Goal: Task Accomplishment & Management: Use online tool/utility

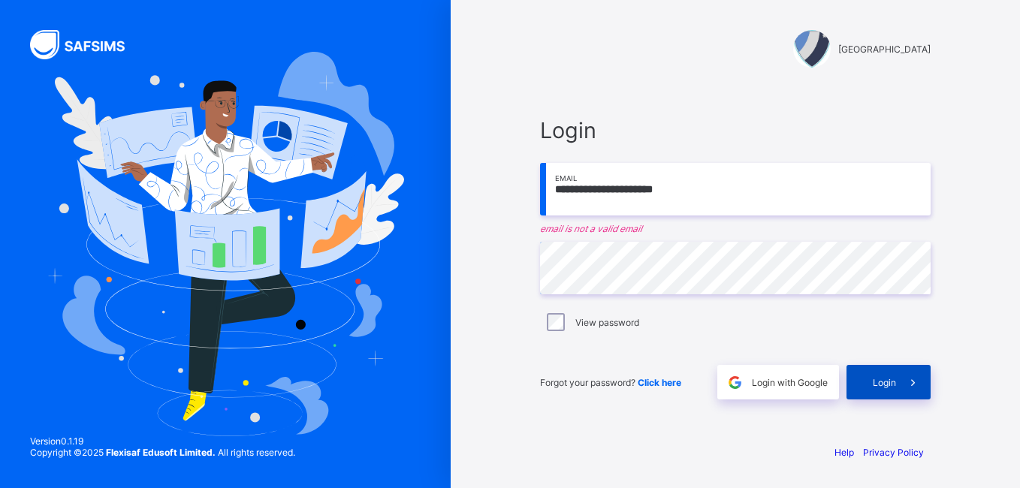
click at [886, 392] on div "Login" at bounding box center [889, 382] width 84 height 35
click at [607, 191] on input "**********" at bounding box center [735, 189] width 391 height 53
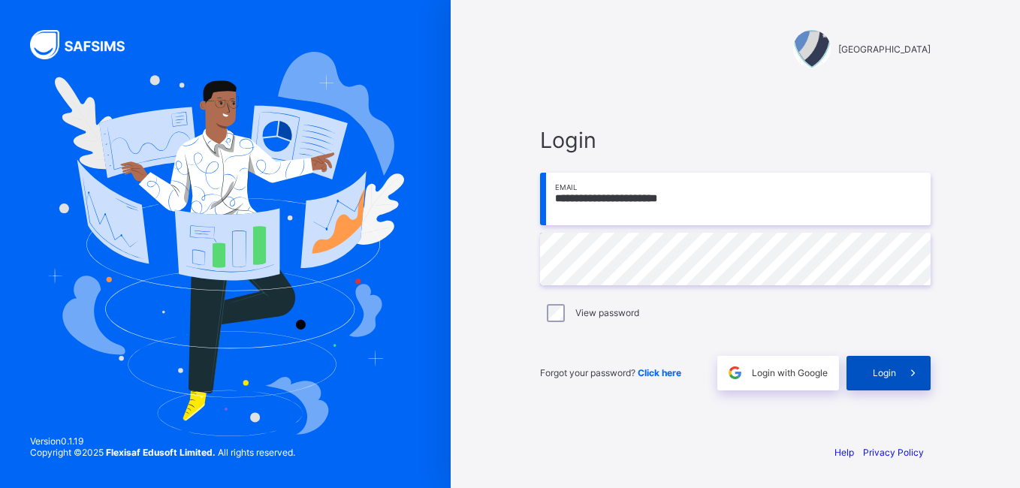
type input "**********"
click at [883, 369] on span "Login" at bounding box center [884, 372] width 23 height 11
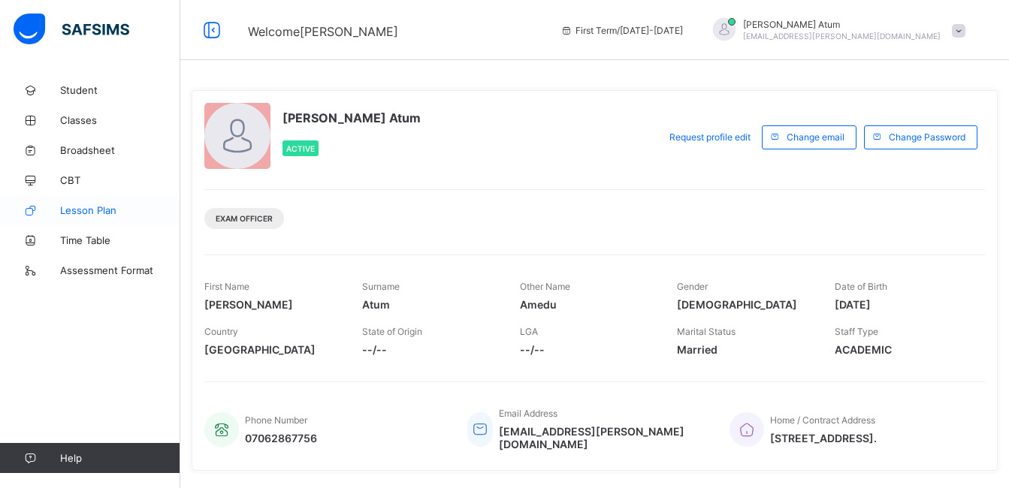
click at [99, 210] on span "Lesson Plan" at bounding box center [120, 210] width 120 height 12
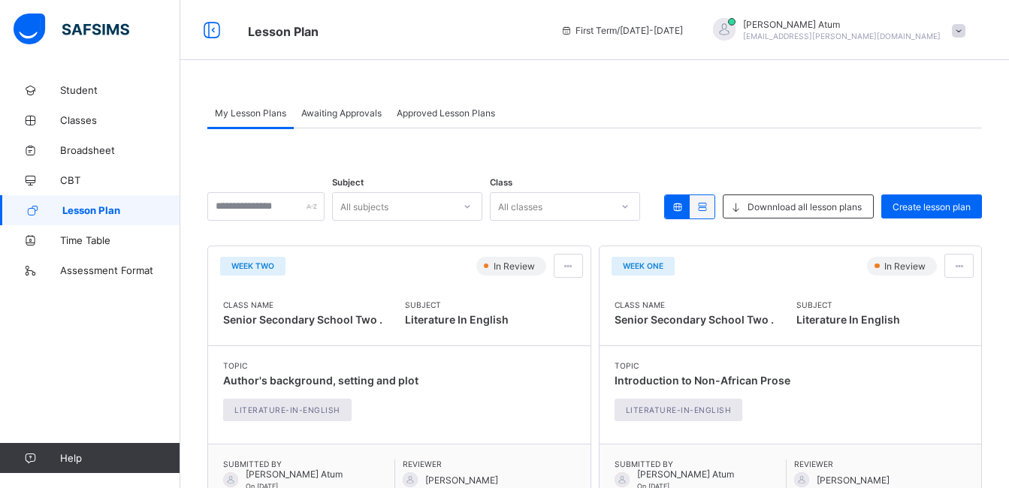
click at [358, 117] on span "Awaiting Approvals" at bounding box center [341, 112] width 80 height 11
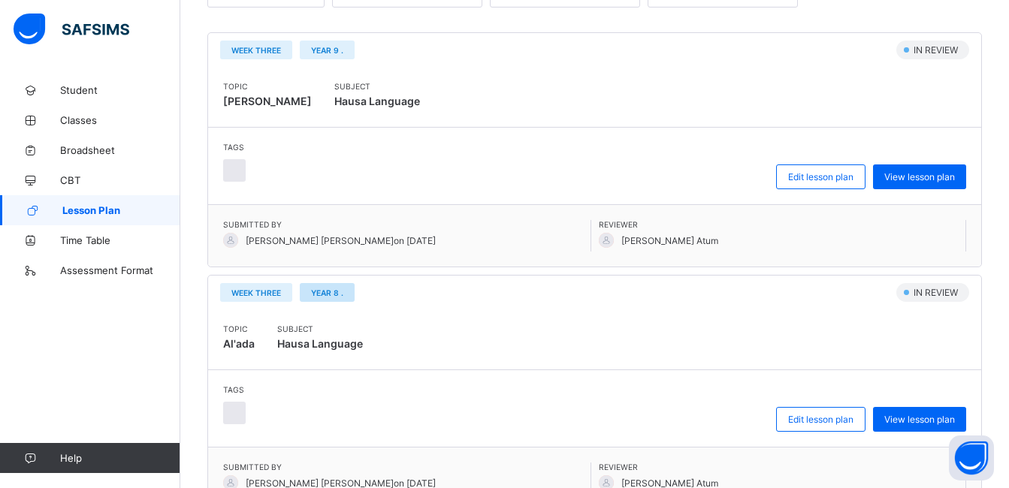
scroll to position [225, 0]
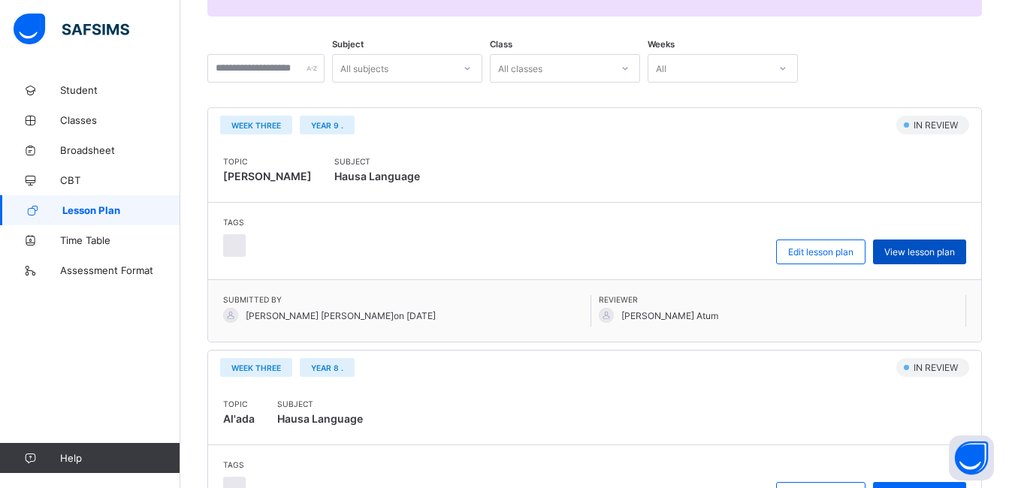
click at [949, 256] on span "View lesson plan" at bounding box center [919, 251] width 71 height 11
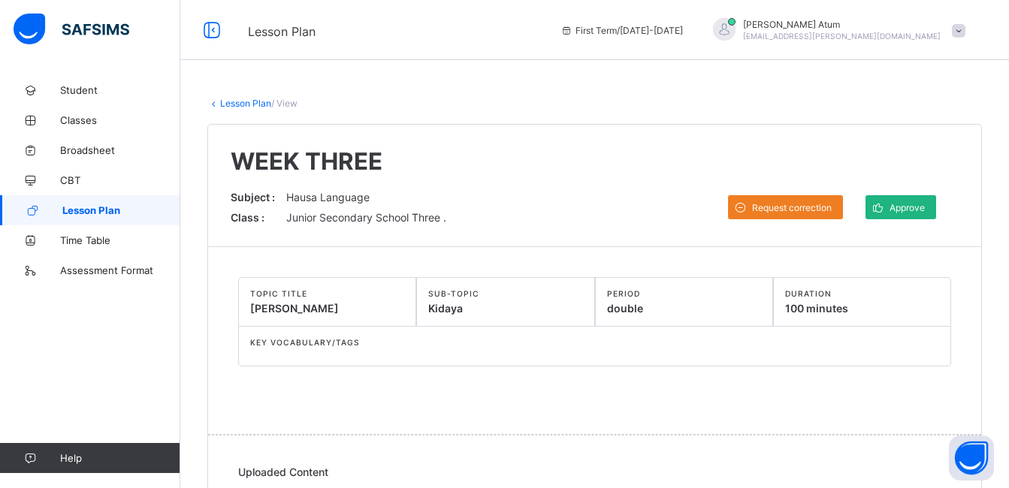
click at [925, 213] on div "Approve" at bounding box center [900, 207] width 71 height 24
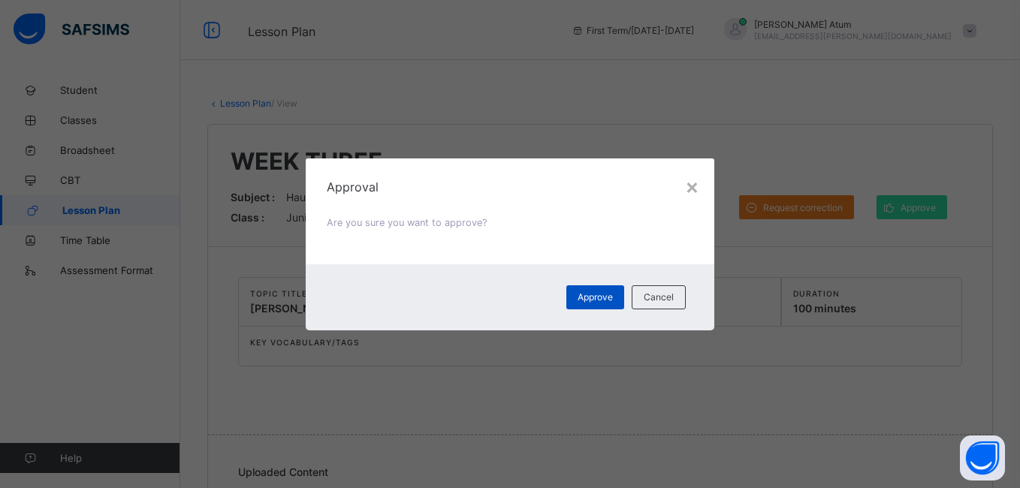
click at [598, 303] on div "Approve" at bounding box center [595, 297] width 58 height 24
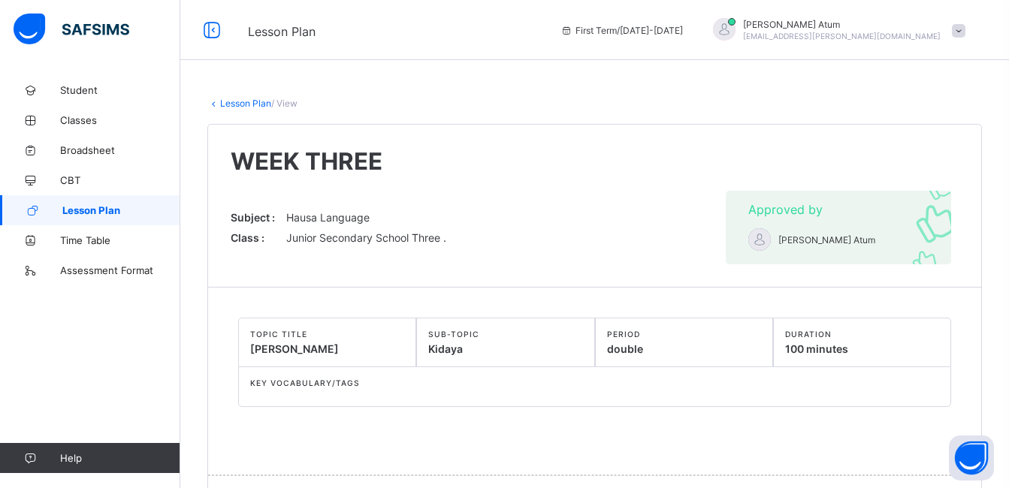
click at [106, 212] on span "Lesson Plan" at bounding box center [121, 210] width 118 height 12
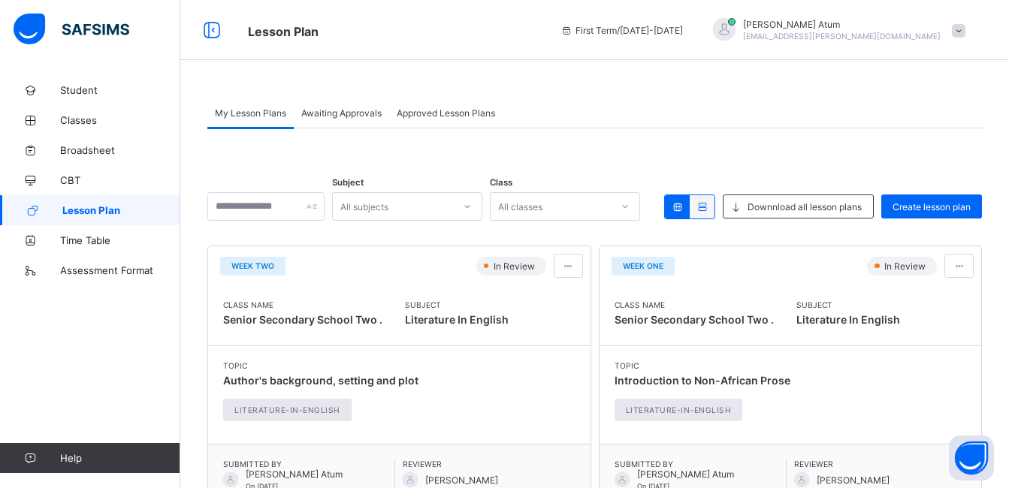
click at [344, 118] on span "Awaiting Approvals" at bounding box center [341, 112] width 80 height 11
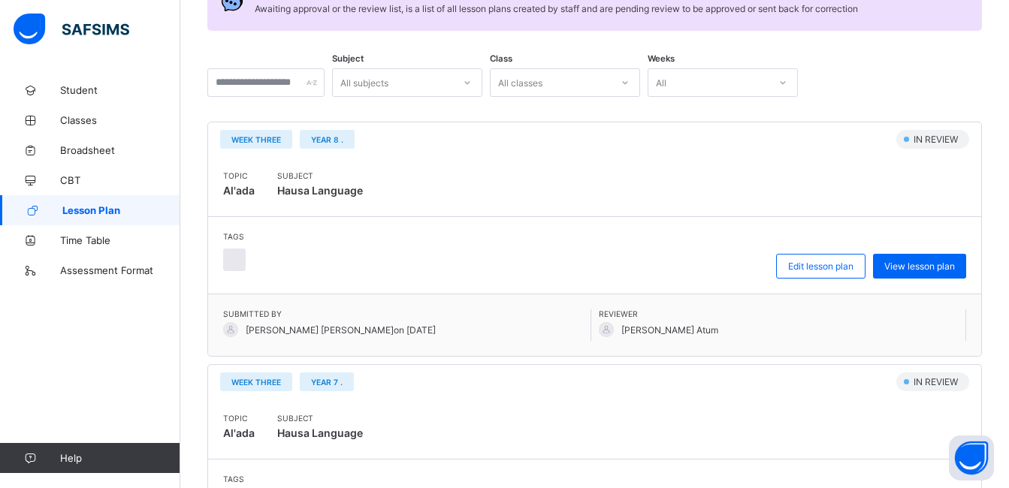
scroll to position [225, 0]
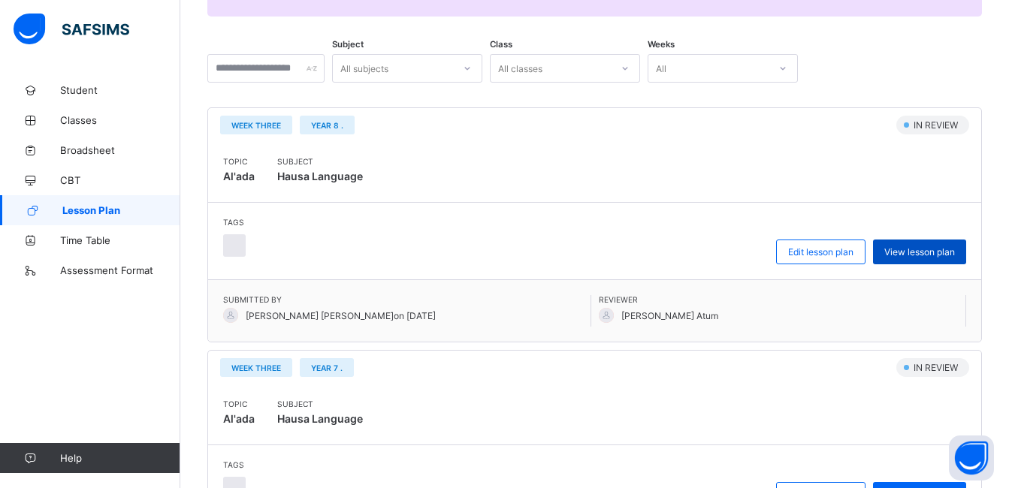
click at [918, 254] on span "View lesson plan" at bounding box center [919, 251] width 71 height 11
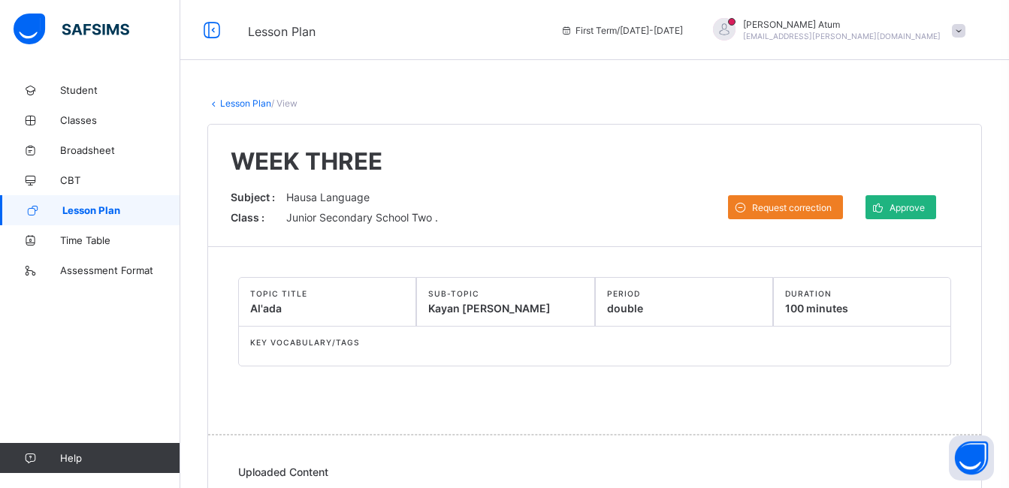
click at [925, 208] on span "Approve" at bounding box center [906, 207] width 35 height 11
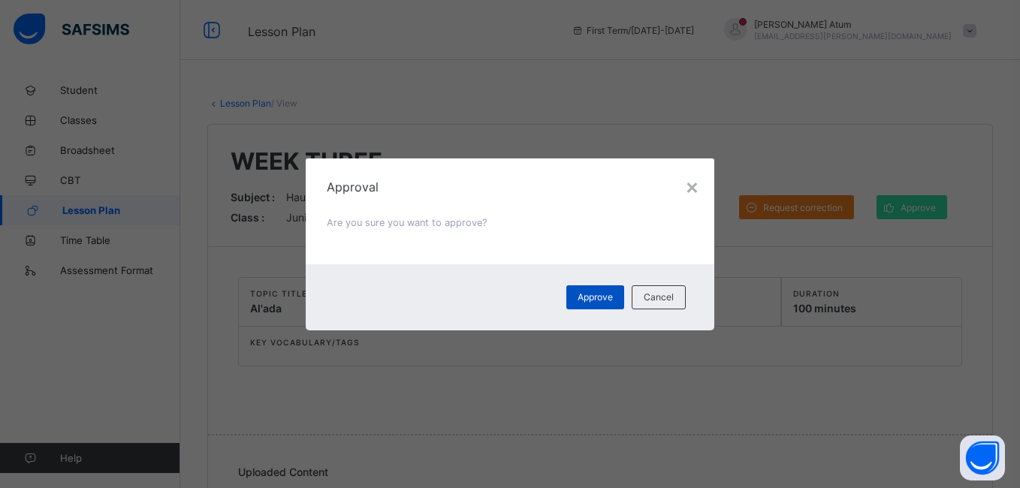
click at [587, 292] on span "Approve" at bounding box center [595, 296] width 35 height 11
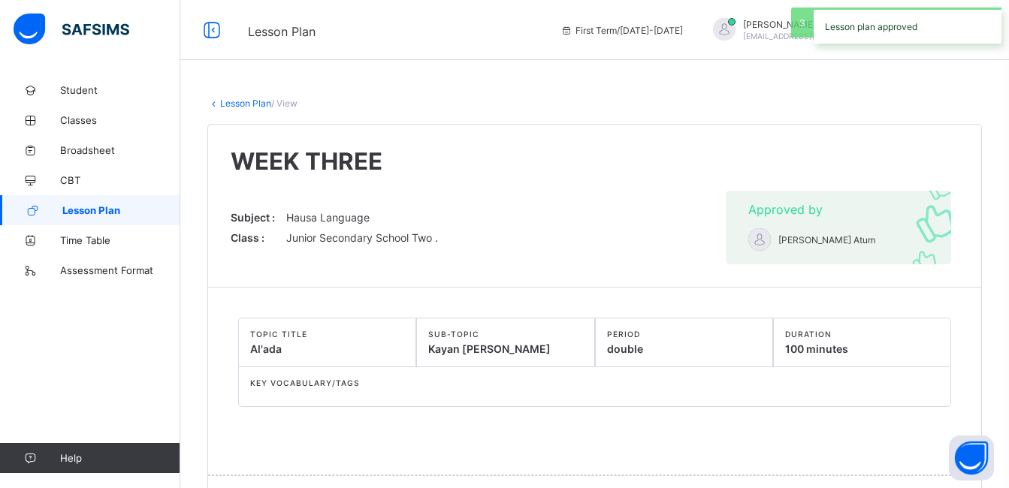
click at [90, 210] on span "Lesson Plan" at bounding box center [121, 210] width 118 height 12
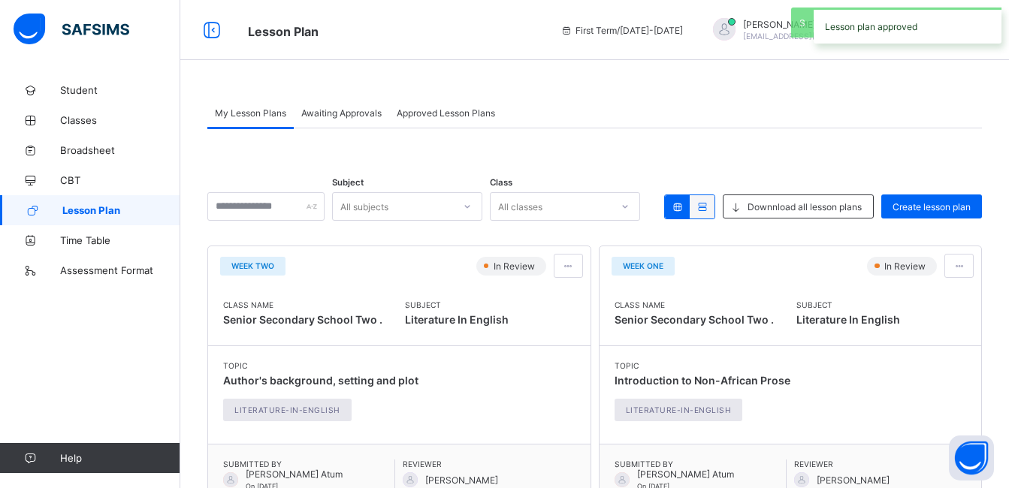
click at [364, 110] on span "Awaiting Approvals" at bounding box center [341, 112] width 80 height 11
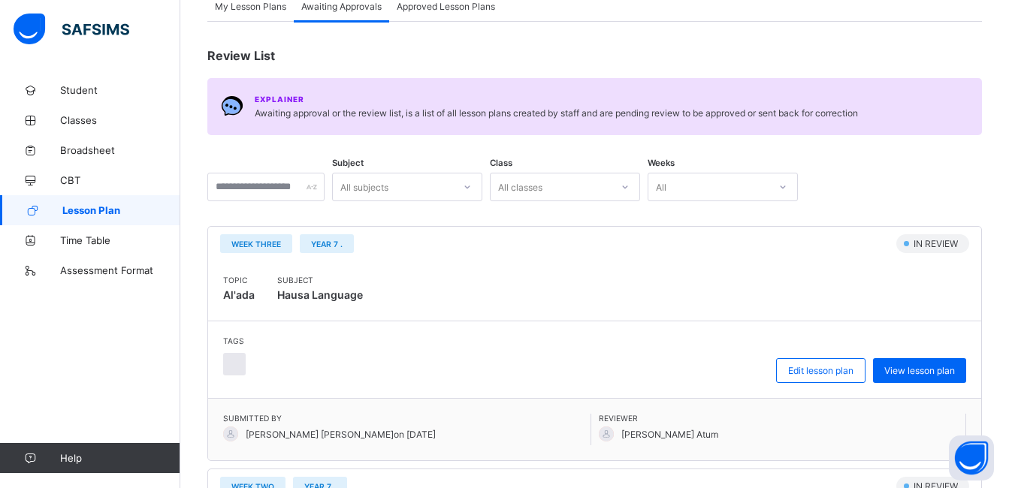
scroll to position [150, 0]
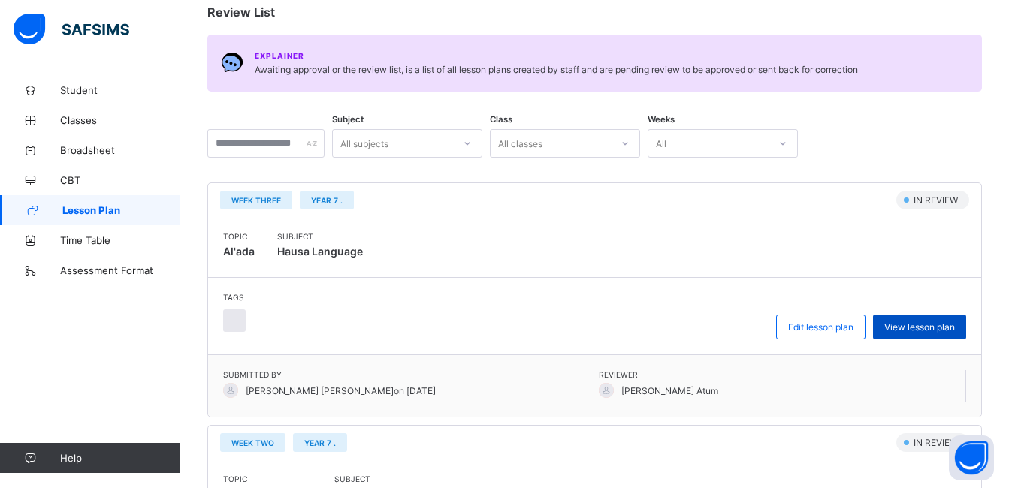
click at [952, 334] on div "View lesson plan" at bounding box center [919, 327] width 93 height 25
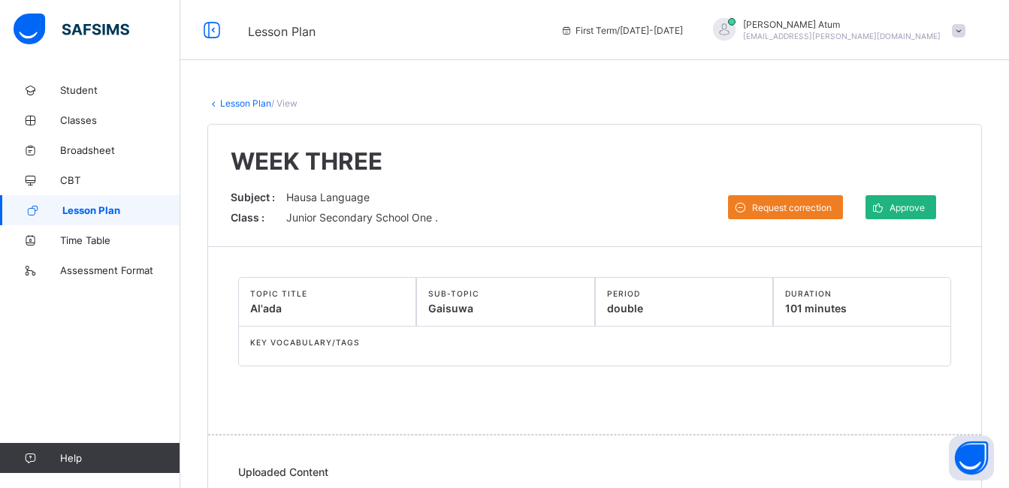
click at [920, 217] on div "Approve" at bounding box center [900, 207] width 71 height 24
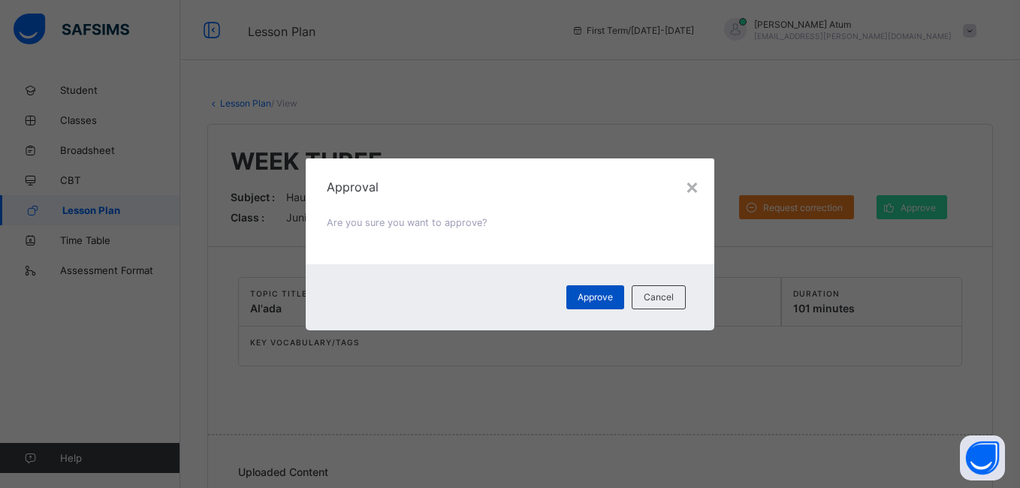
click at [605, 298] on span "Approve" at bounding box center [595, 296] width 35 height 11
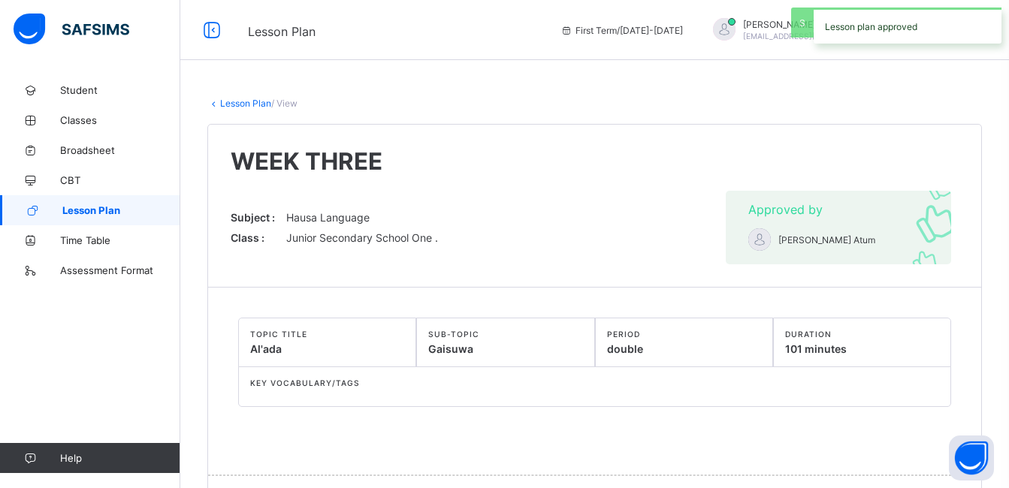
click at [120, 212] on span "Lesson Plan" at bounding box center [121, 210] width 118 height 12
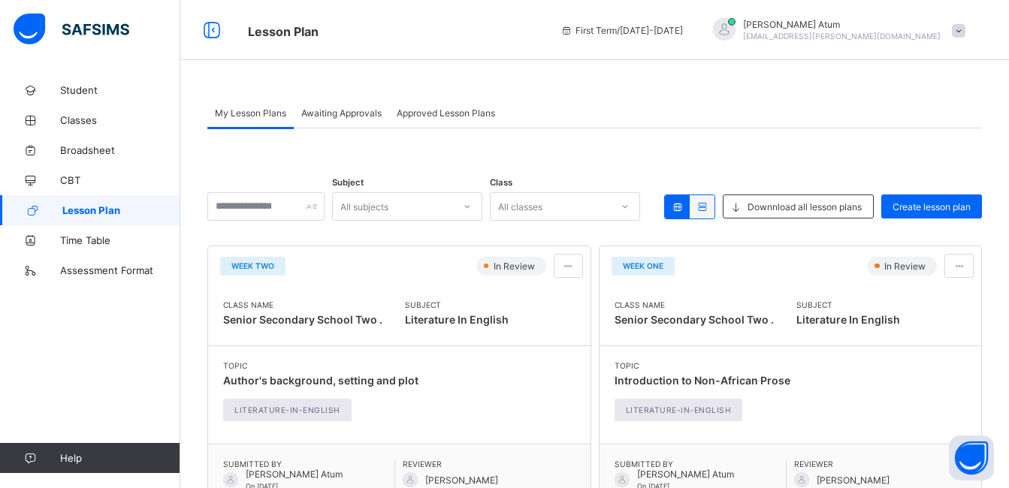
click at [364, 112] on span "Awaiting Approvals" at bounding box center [341, 112] width 80 height 11
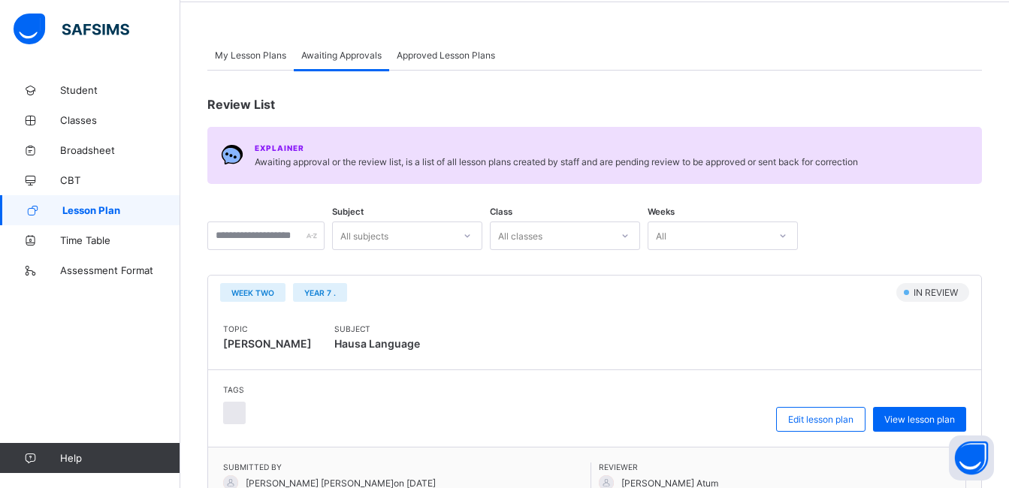
scroll to position [150, 0]
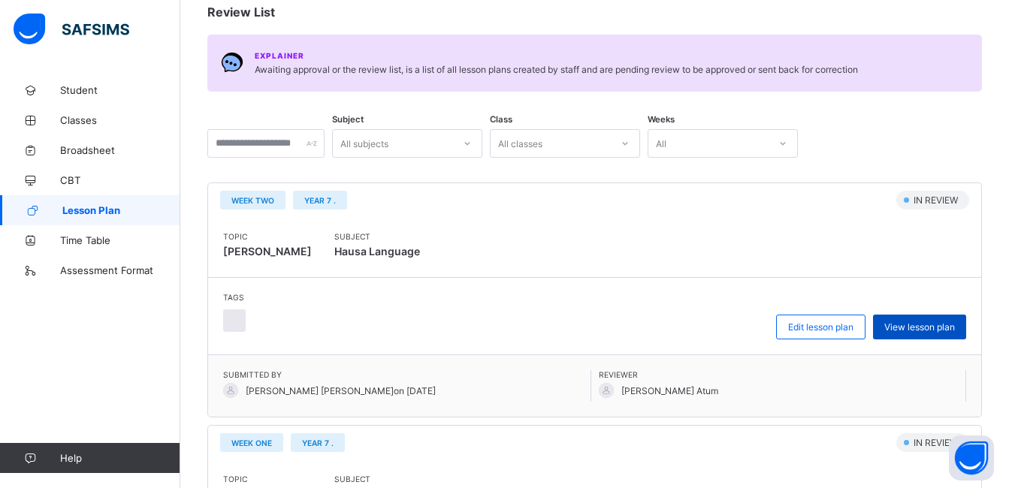
click at [950, 335] on div "View lesson plan" at bounding box center [919, 327] width 93 height 25
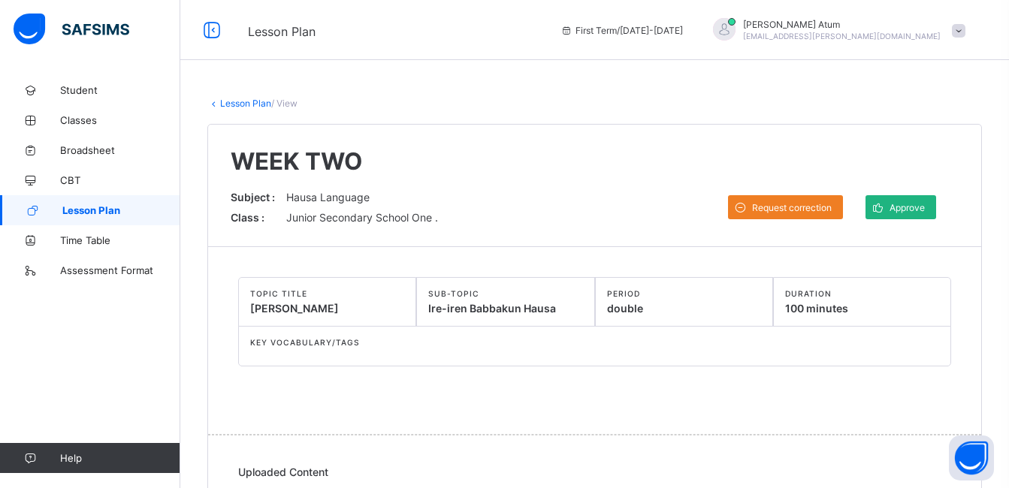
click at [919, 203] on span "Approve" at bounding box center [906, 207] width 35 height 11
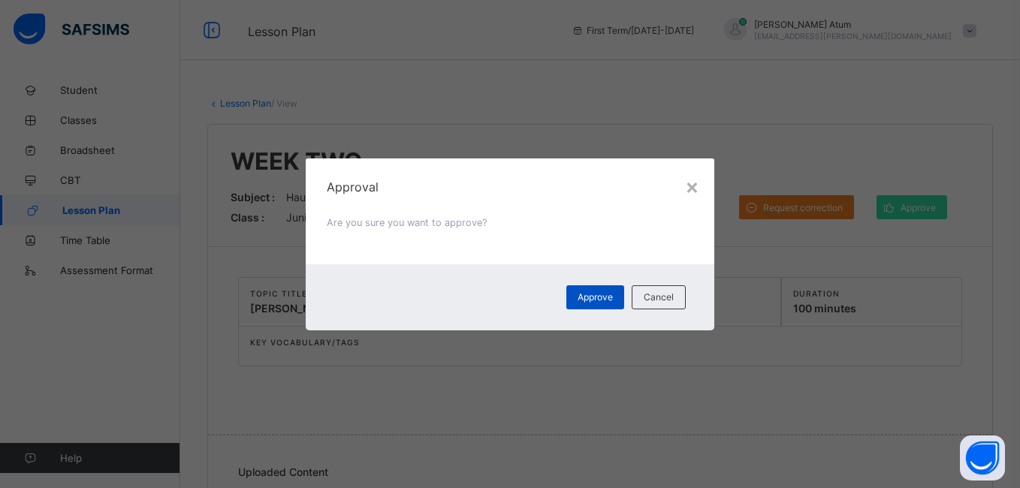
click at [591, 293] on span "Approve" at bounding box center [595, 296] width 35 height 11
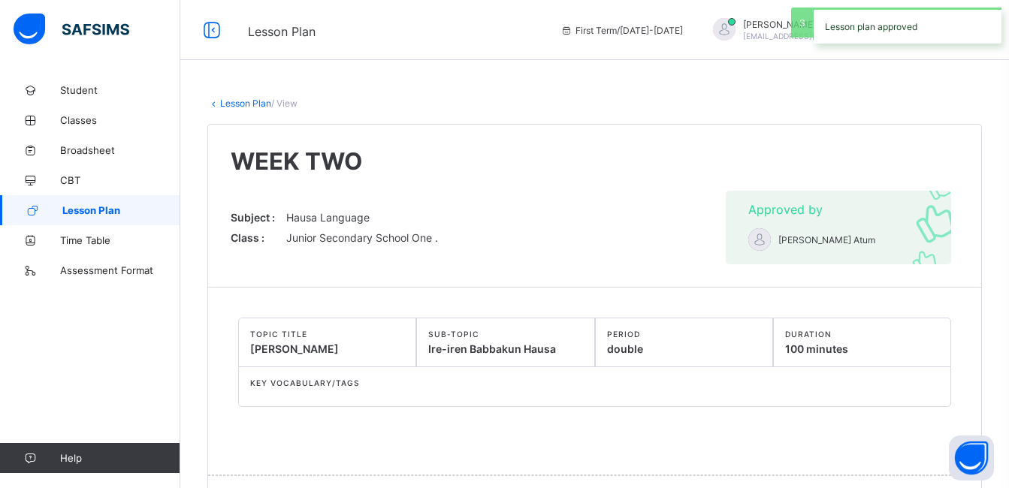
click at [105, 210] on span "Lesson Plan" at bounding box center [121, 210] width 118 height 12
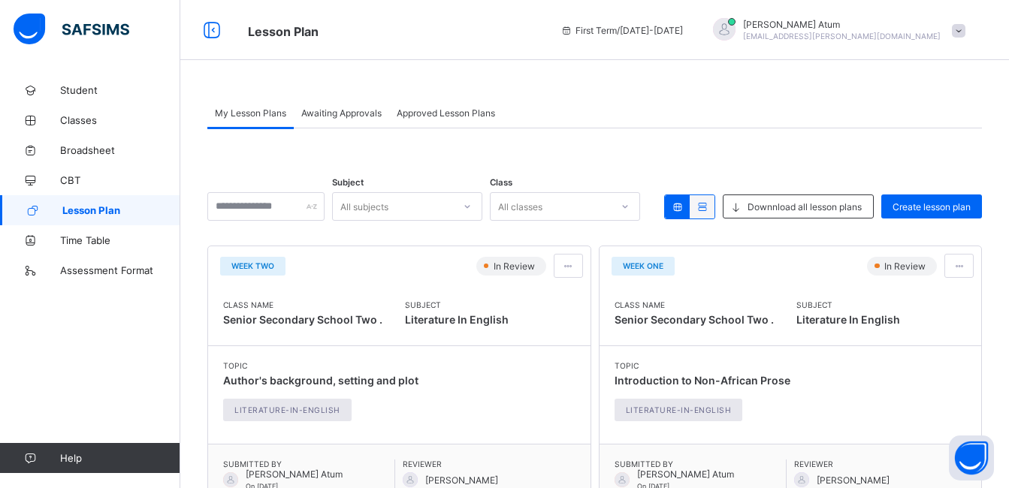
click at [357, 114] on span "Awaiting Approvals" at bounding box center [341, 112] width 80 height 11
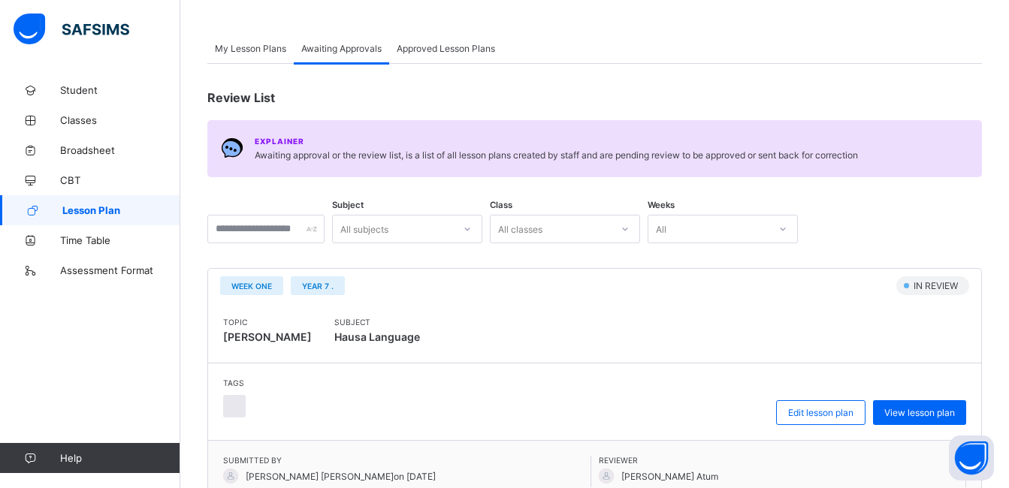
scroll to position [225, 0]
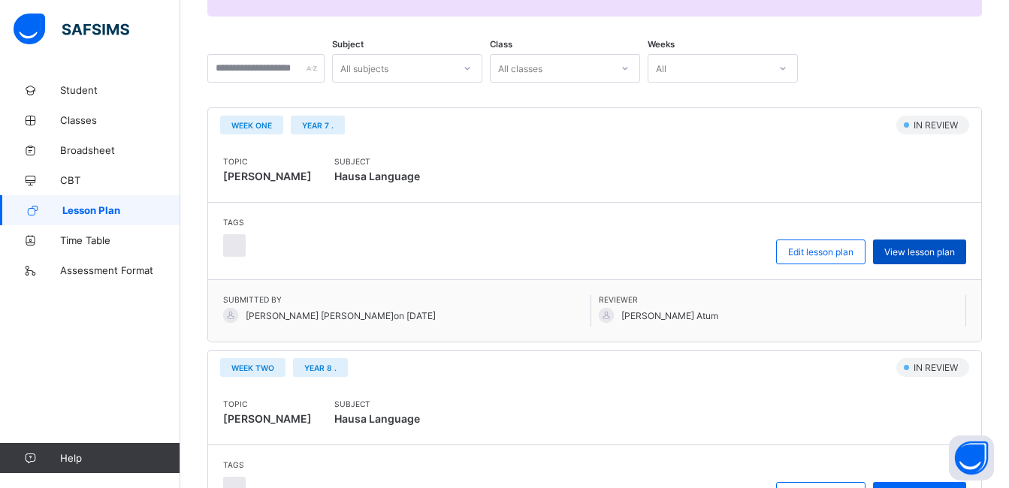
click at [949, 244] on div "View lesson plan" at bounding box center [919, 252] width 93 height 25
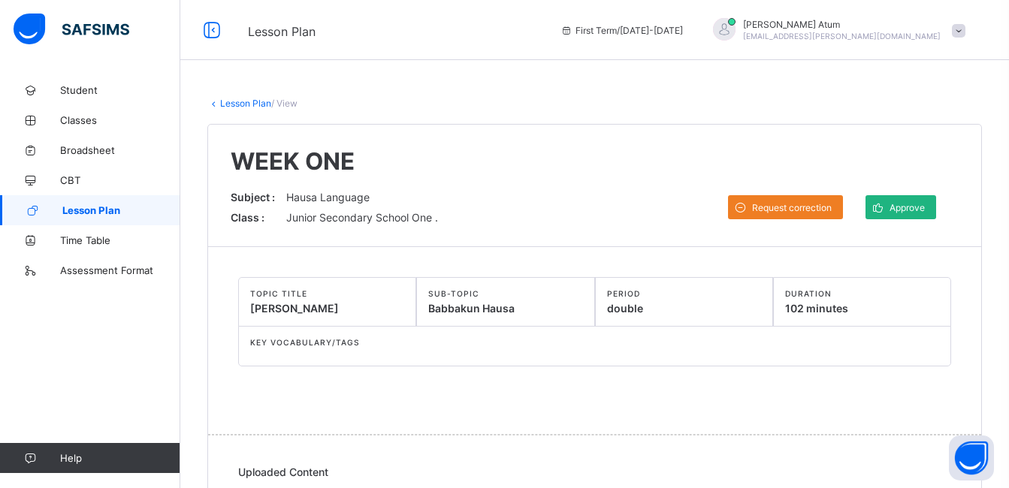
click at [916, 210] on span "Approve" at bounding box center [906, 207] width 35 height 11
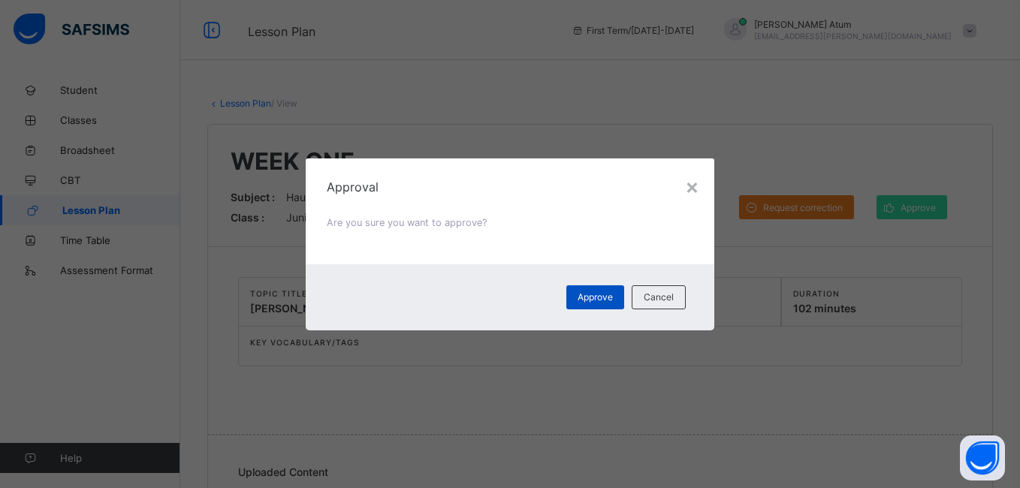
click at [601, 299] on span "Approve" at bounding box center [595, 296] width 35 height 11
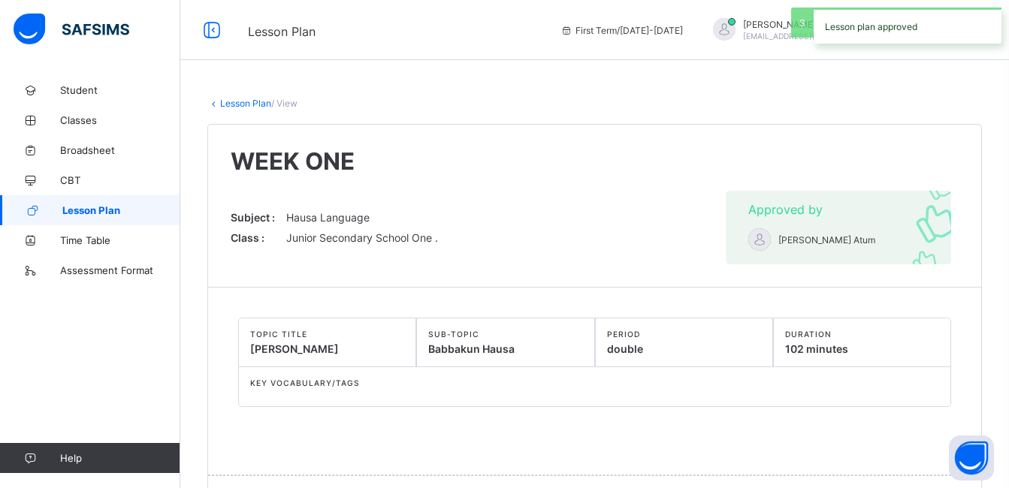
click at [113, 207] on span "Lesson Plan" at bounding box center [121, 210] width 118 height 12
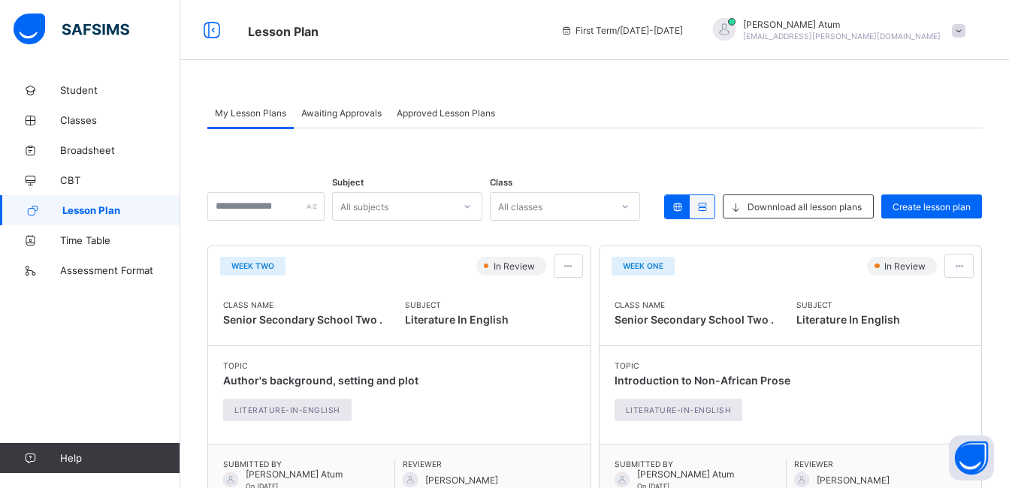
click at [342, 116] on span "Awaiting Approvals" at bounding box center [341, 112] width 80 height 11
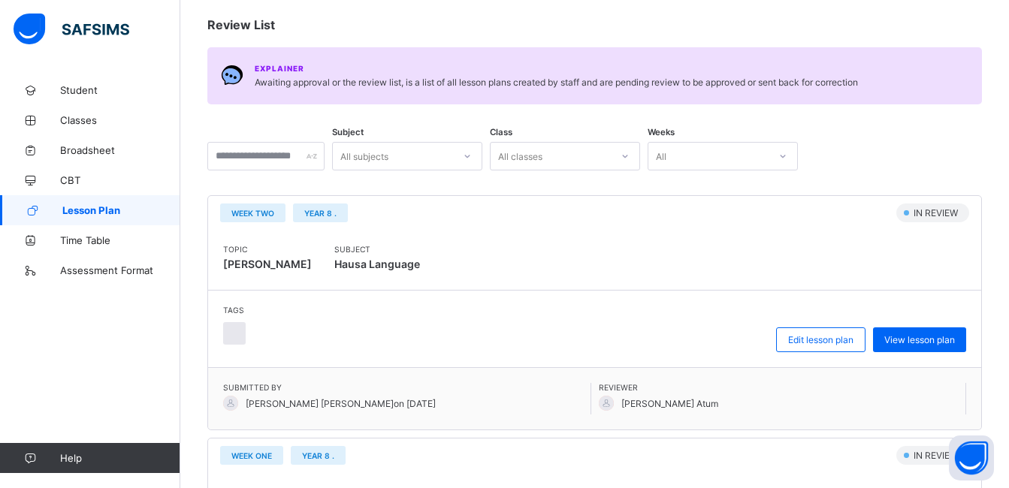
scroll to position [150, 0]
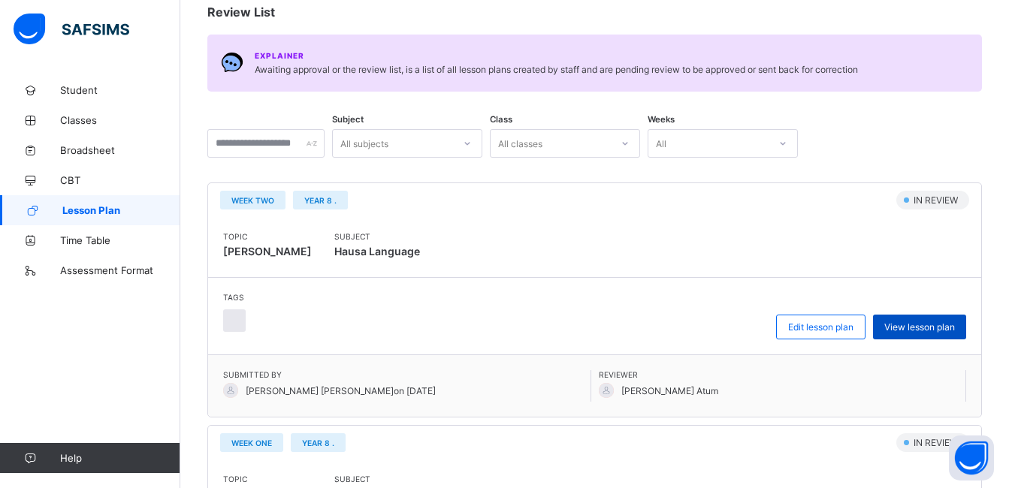
click at [920, 320] on div "View lesson plan" at bounding box center [919, 327] width 93 height 25
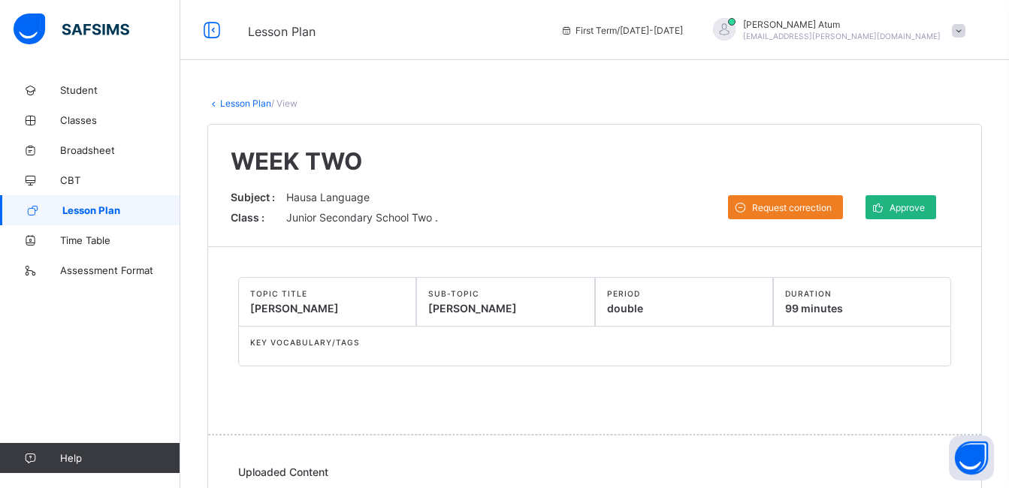
click at [925, 212] on span "Approve" at bounding box center [906, 207] width 35 height 11
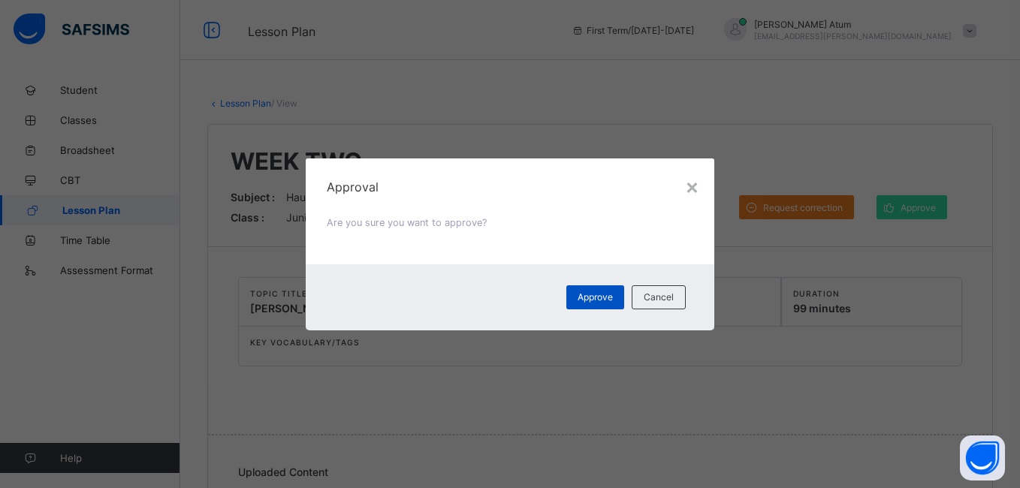
click at [609, 301] on span "Approve" at bounding box center [595, 296] width 35 height 11
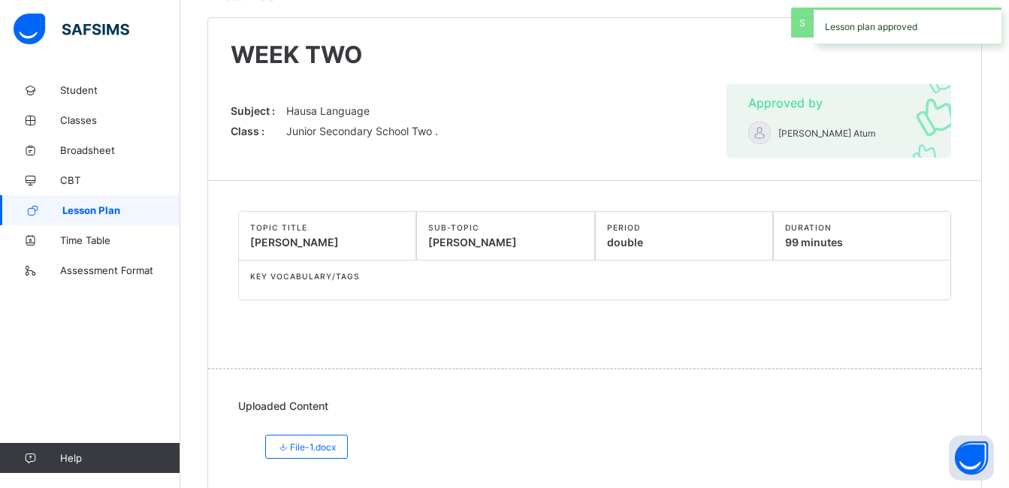
scroll to position [131, 0]
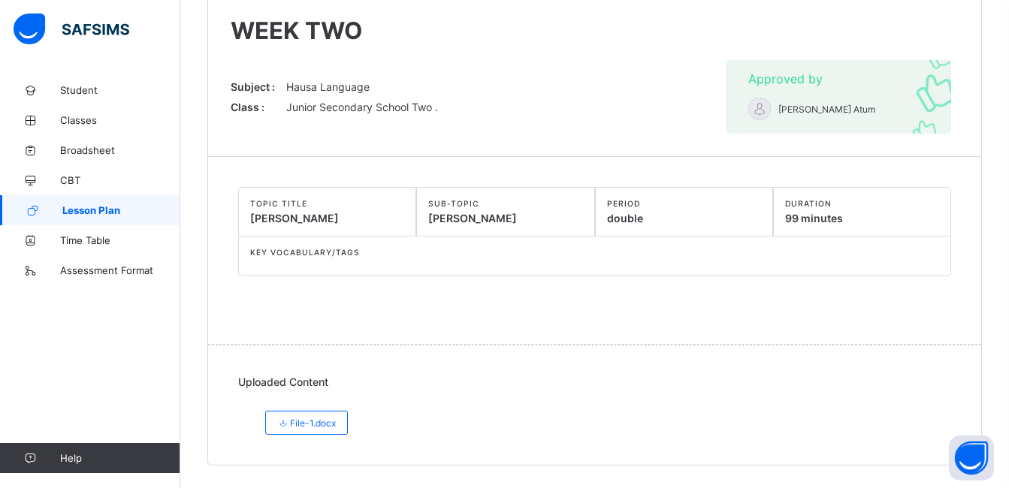
click at [116, 204] on span "Lesson Plan" at bounding box center [121, 210] width 118 height 12
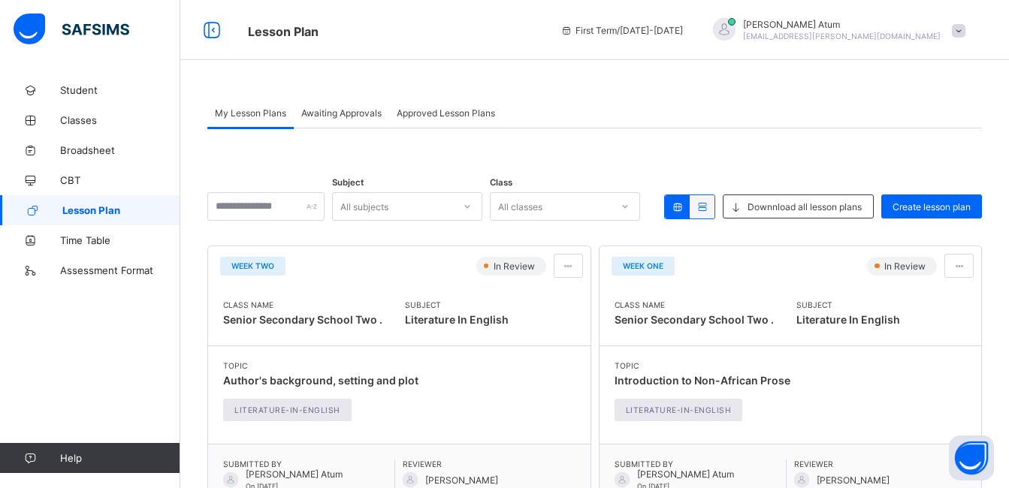
click at [369, 119] on div "Awaiting Approvals" at bounding box center [341, 113] width 95 height 30
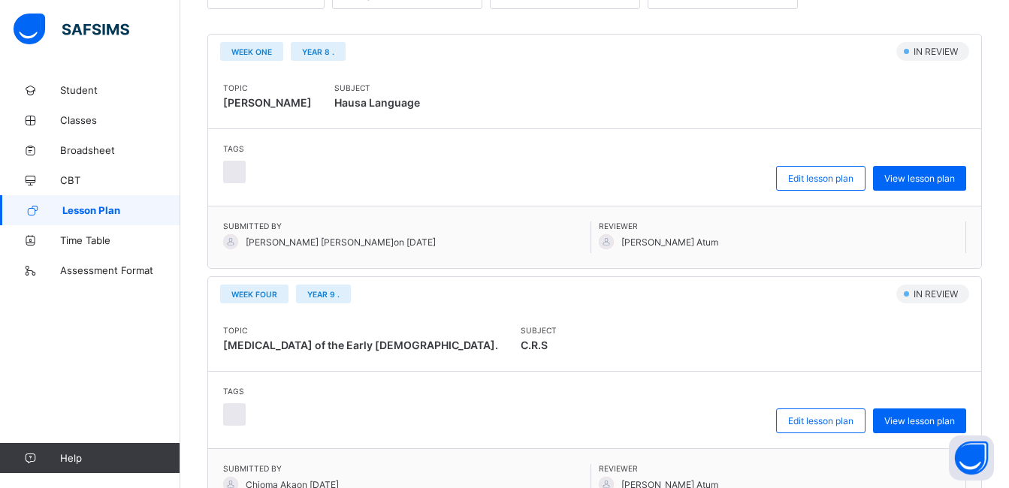
scroll to position [300, 0]
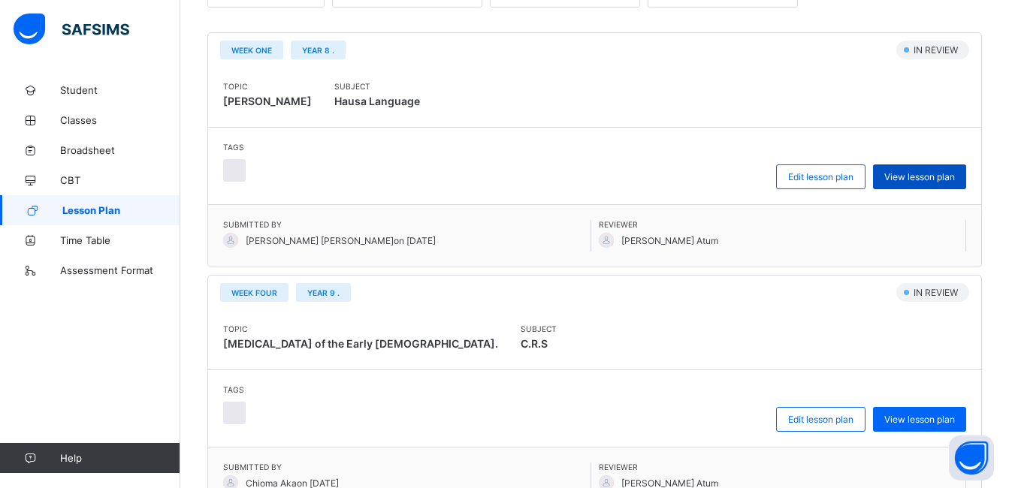
click at [936, 171] on span "View lesson plan" at bounding box center [919, 176] width 71 height 11
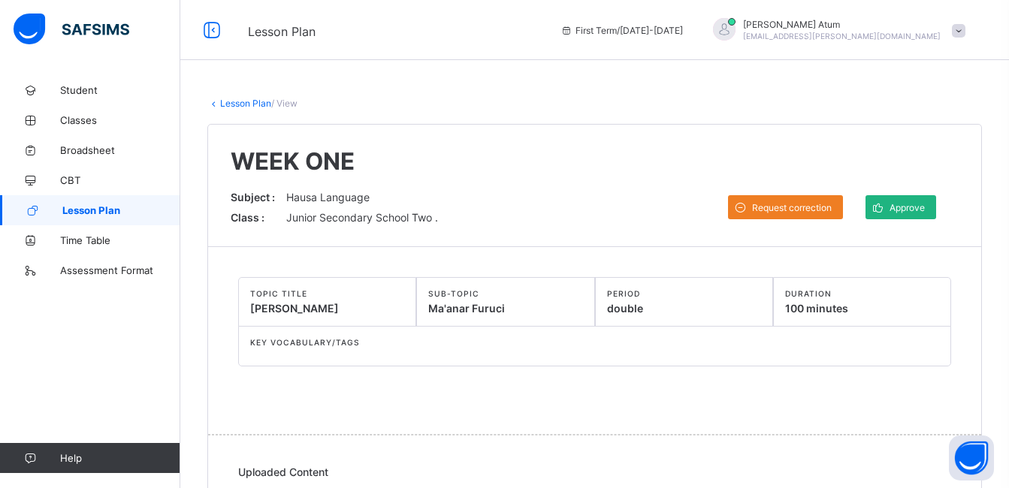
click at [904, 214] on div "Approve" at bounding box center [900, 207] width 71 height 24
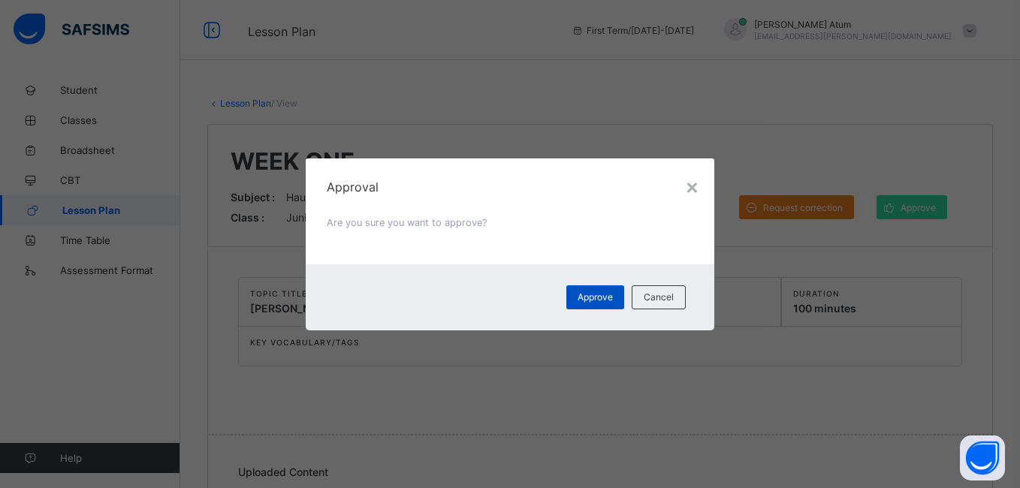
click at [607, 300] on span "Approve" at bounding box center [595, 296] width 35 height 11
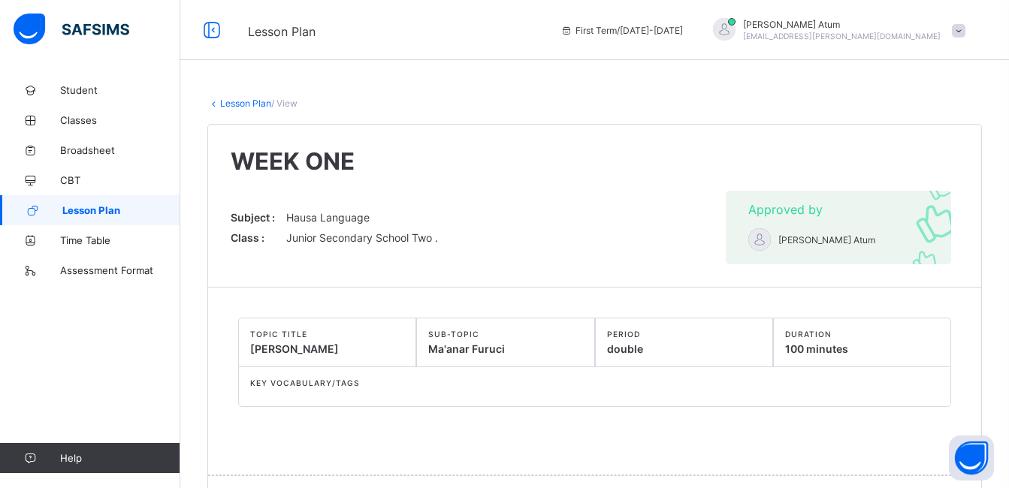
click at [114, 213] on span "Lesson Plan" at bounding box center [121, 210] width 118 height 12
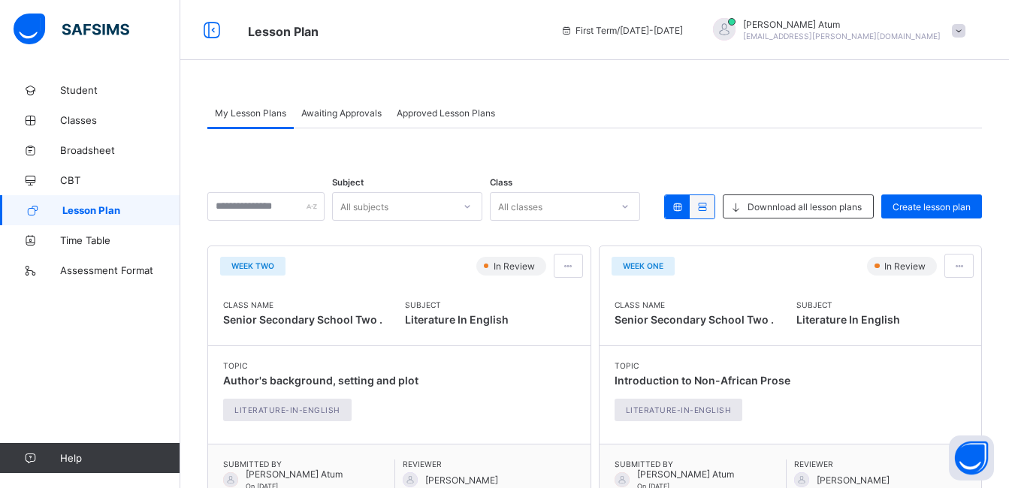
click at [331, 118] on span "Awaiting Approvals" at bounding box center [341, 112] width 80 height 11
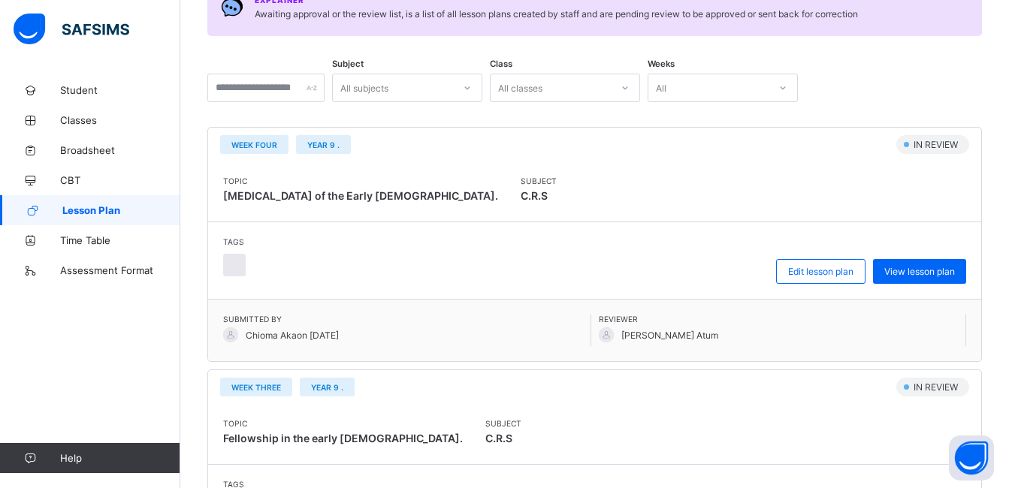
scroll to position [225, 0]
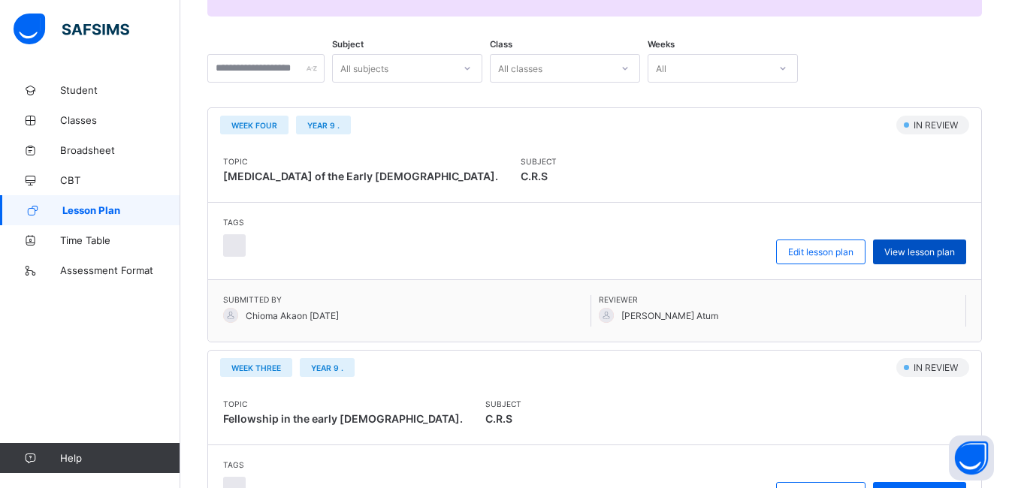
click at [937, 249] on span "View lesson plan" at bounding box center [919, 251] width 71 height 11
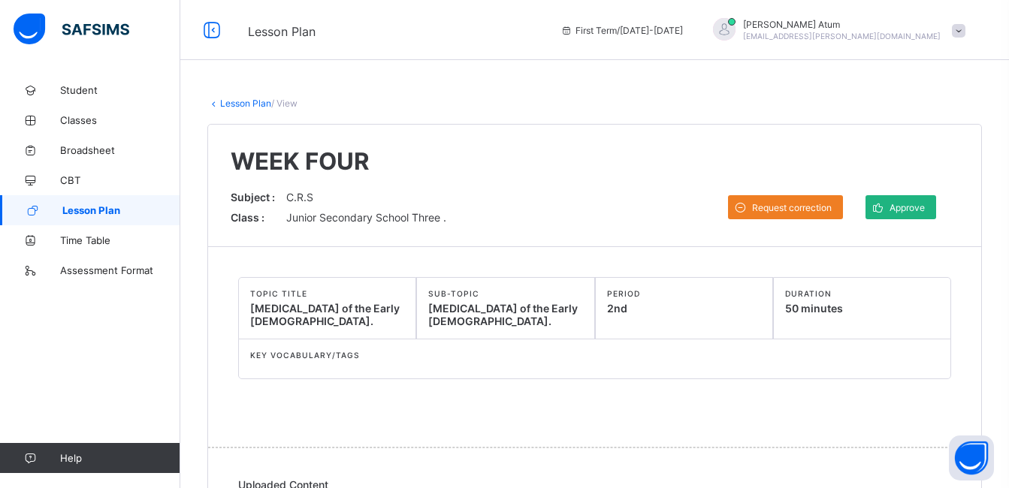
click at [936, 201] on div "Approve" at bounding box center [900, 207] width 71 height 24
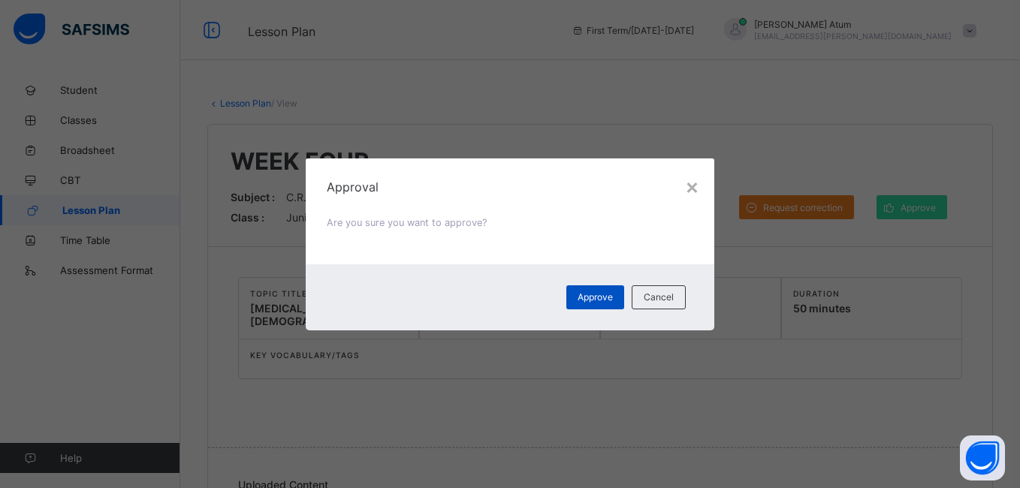
click at [591, 303] on div "Approve" at bounding box center [595, 297] width 58 height 24
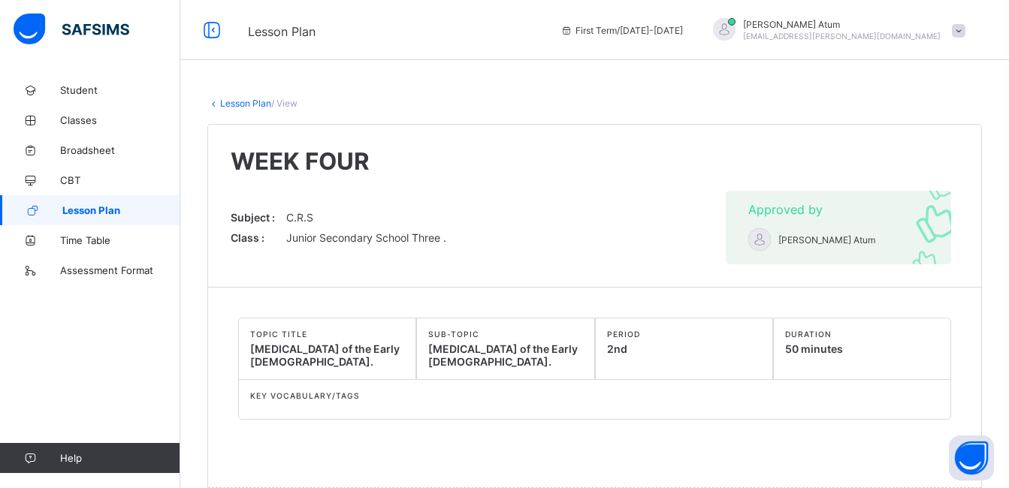
click at [114, 209] on span "Lesson Plan" at bounding box center [121, 210] width 118 height 12
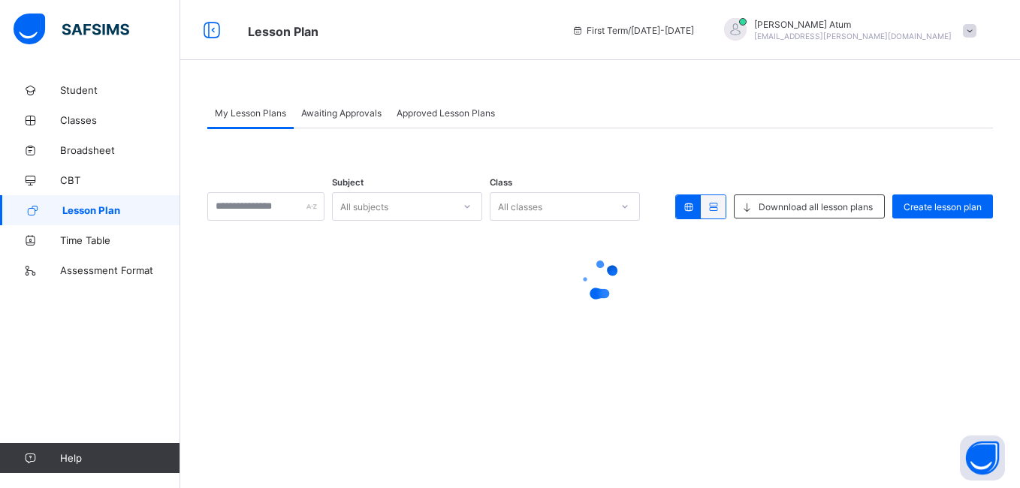
click at [349, 112] on span "Awaiting Approvals" at bounding box center [341, 112] width 80 height 11
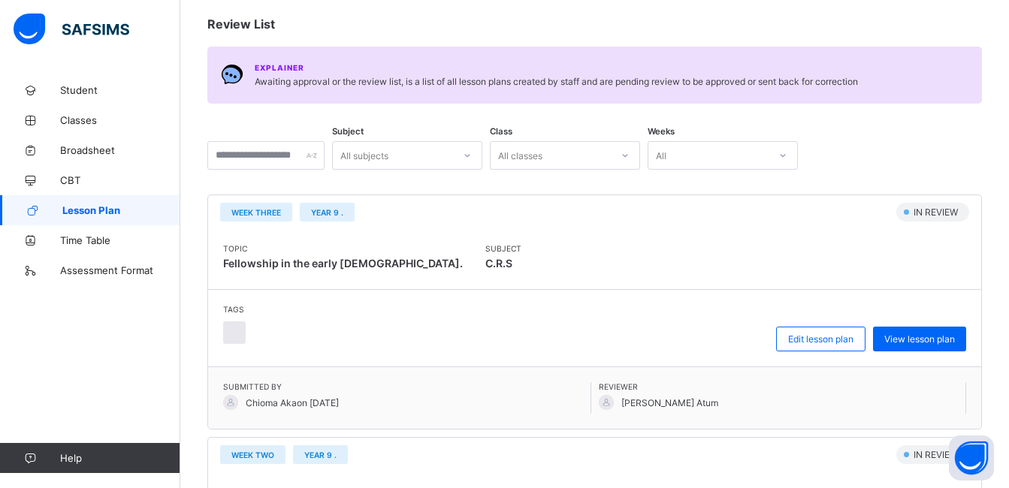
scroll to position [150, 0]
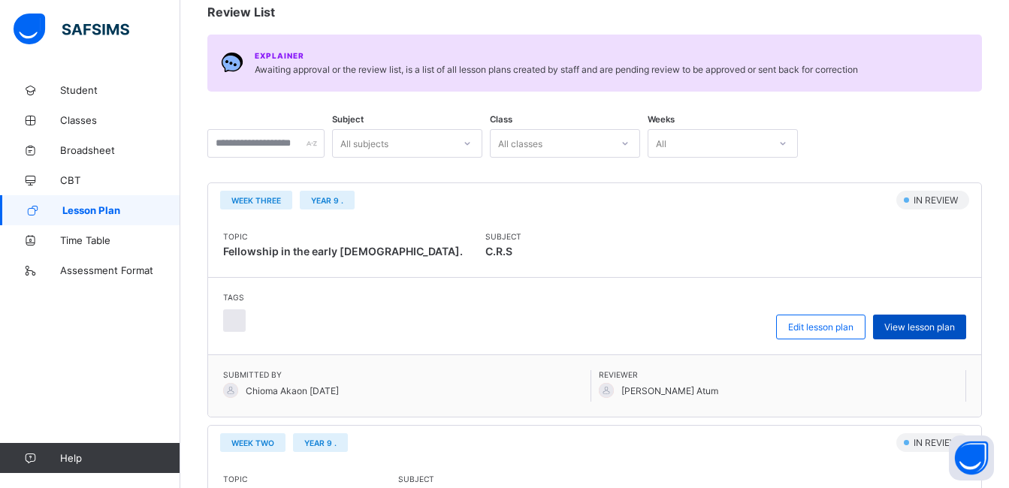
click at [943, 327] on span "View lesson plan" at bounding box center [919, 326] width 71 height 11
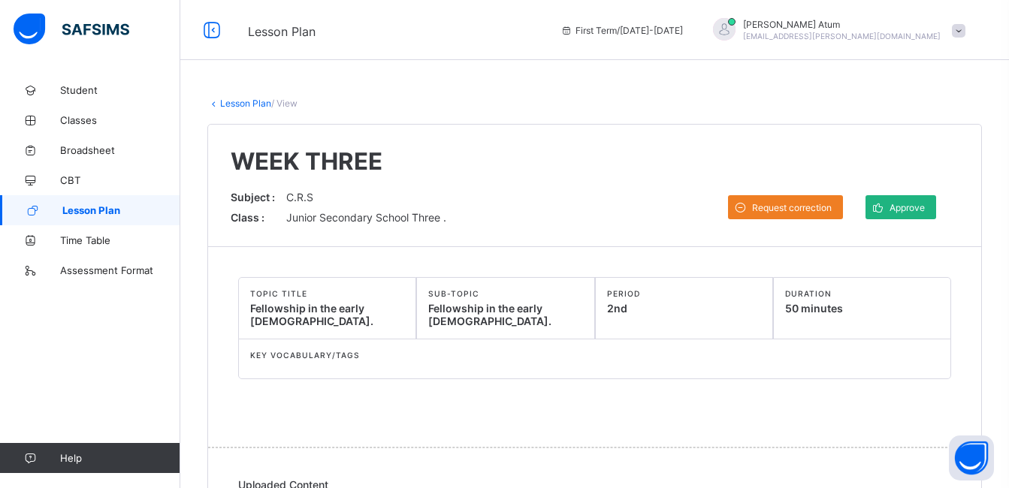
click at [908, 213] on span "Approve" at bounding box center [906, 207] width 35 height 11
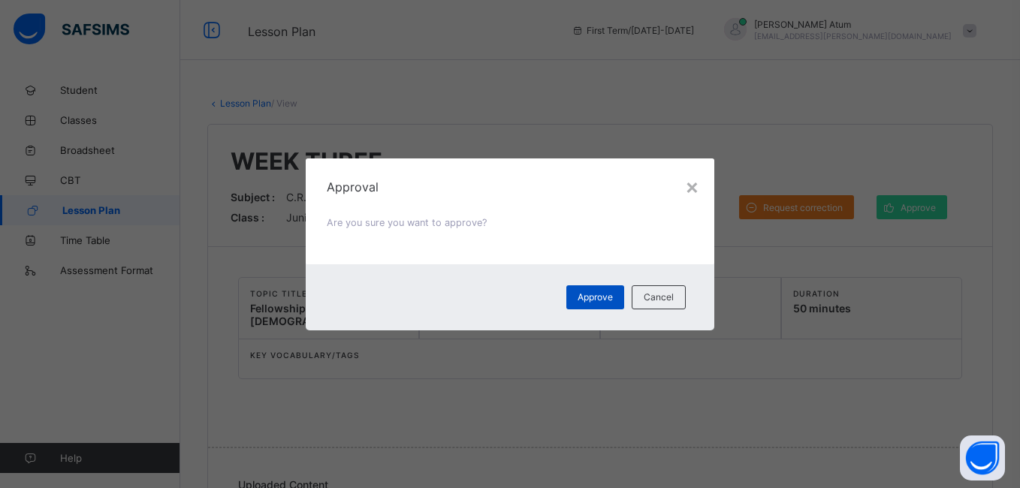
click at [591, 301] on span "Approve" at bounding box center [595, 296] width 35 height 11
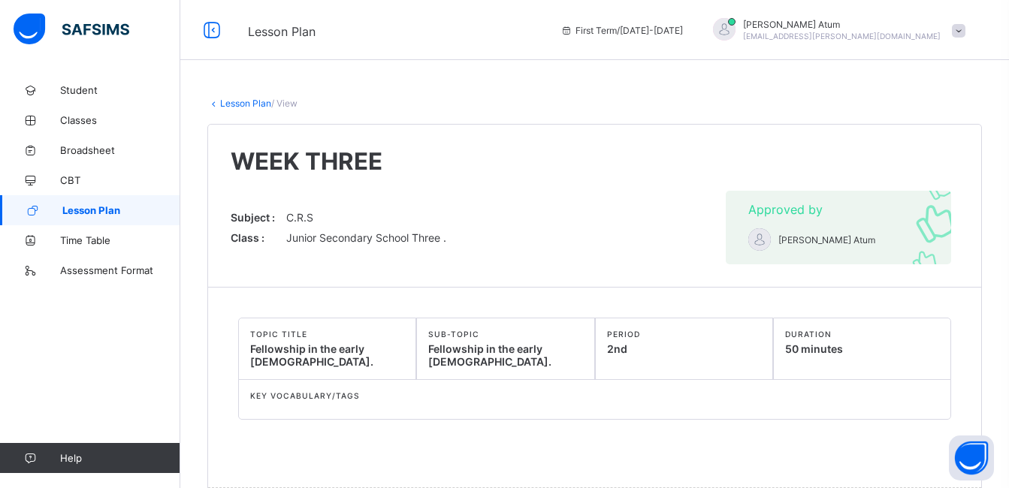
click at [98, 207] on span "Lesson Plan" at bounding box center [121, 210] width 118 height 12
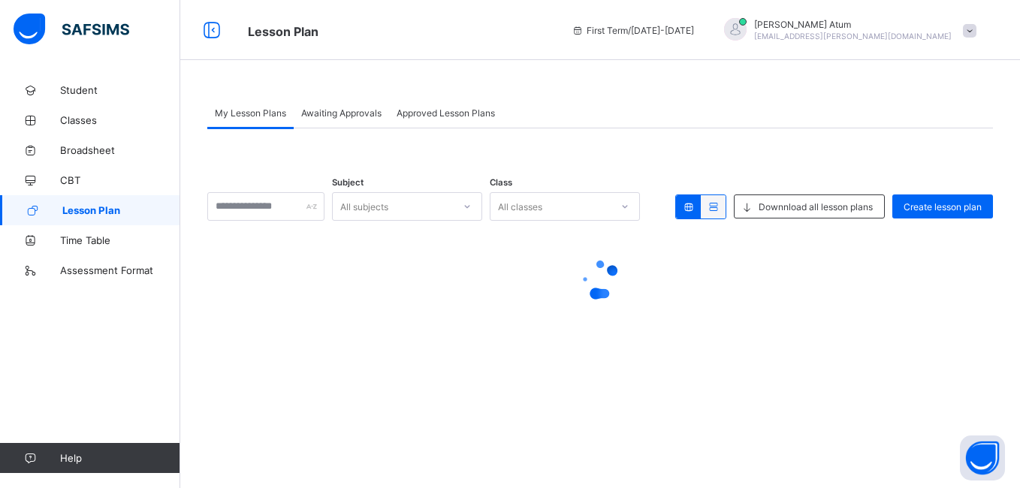
click at [352, 111] on span "Awaiting Approvals" at bounding box center [341, 112] width 80 height 11
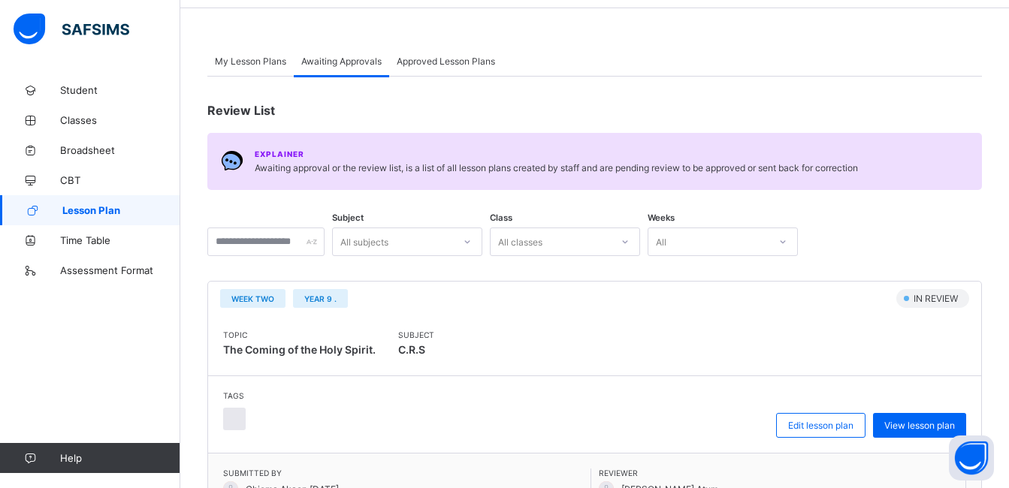
scroll to position [225, 0]
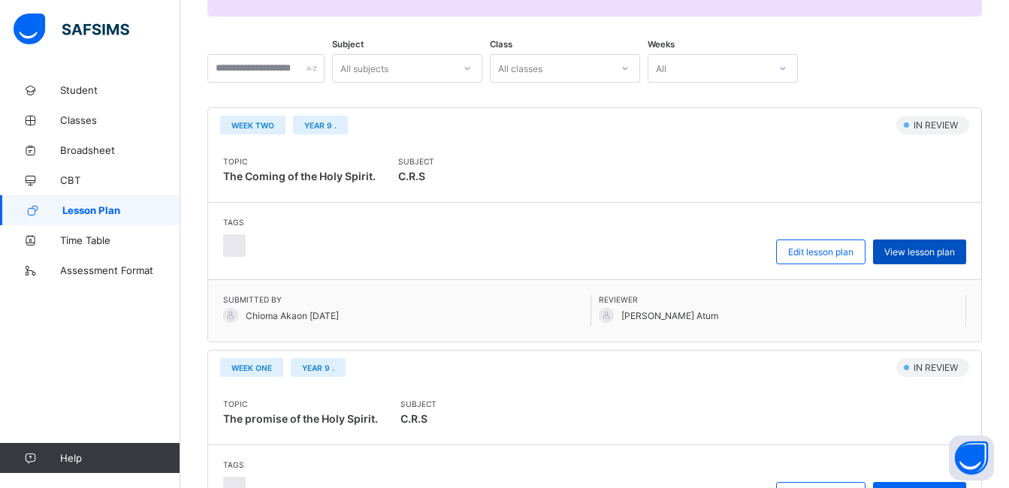
click at [956, 243] on div "View lesson plan" at bounding box center [919, 252] width 93 height 25
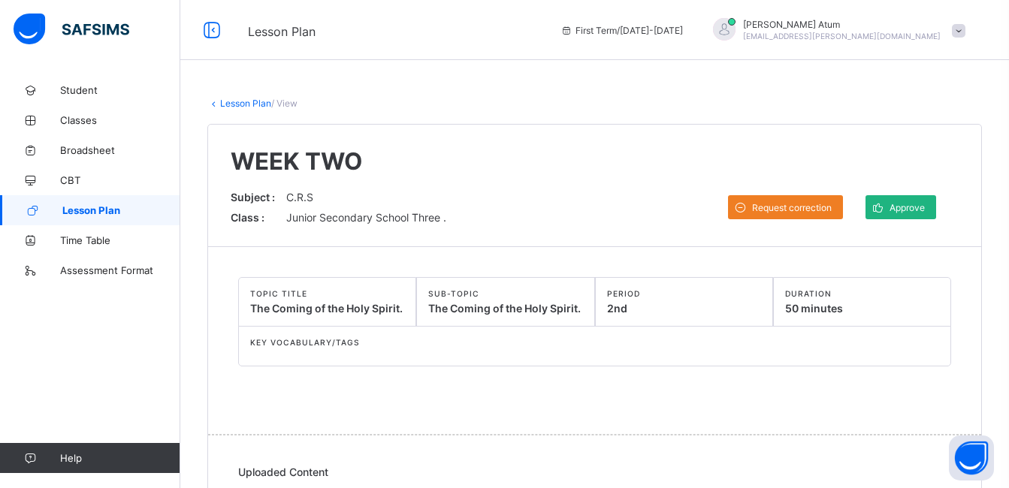
click at [911, 213] on span "Approve" at bounding box center [906, 207] width 35 height 11
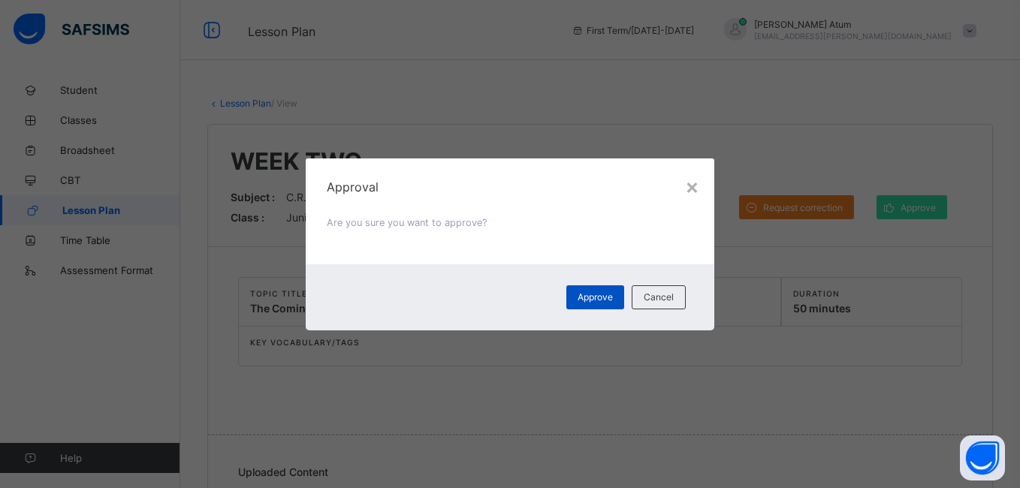
click at [609, 288] on div "Approve" at bounding box center [595, 297] width 58 height 24
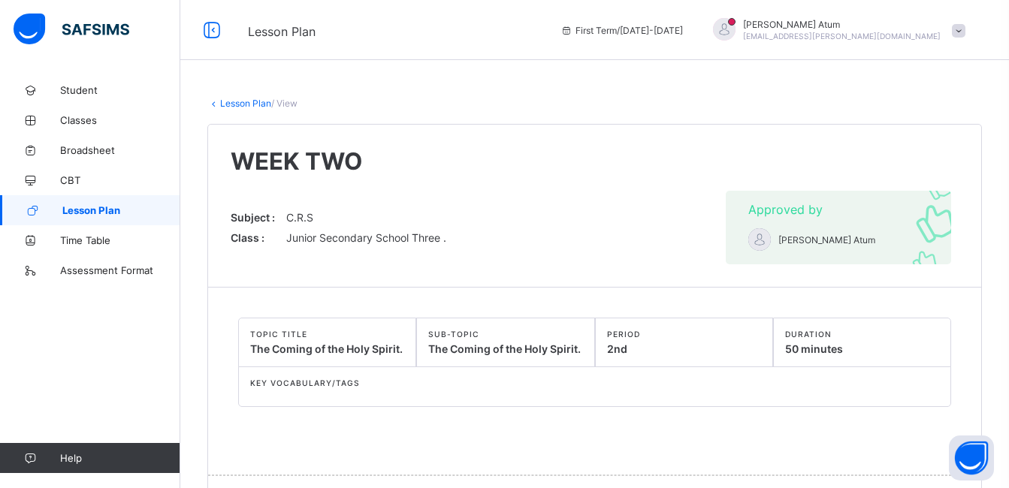
click at [108, 209] on span "Lesson Plan" at bounding box center [121, 210] width 118 height 12
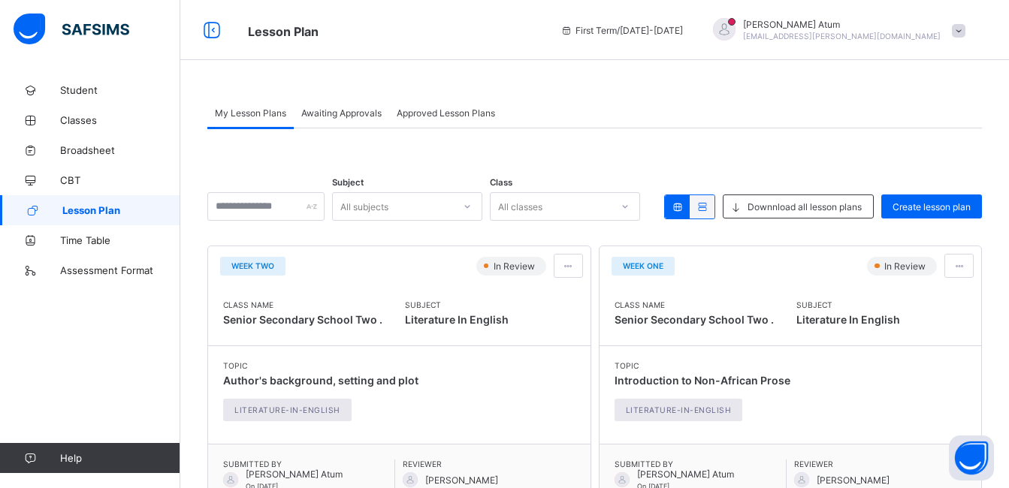
click at [342, 114] on span "Awaiting Approvals" at bounding box center [341, 112] width 80 height 11
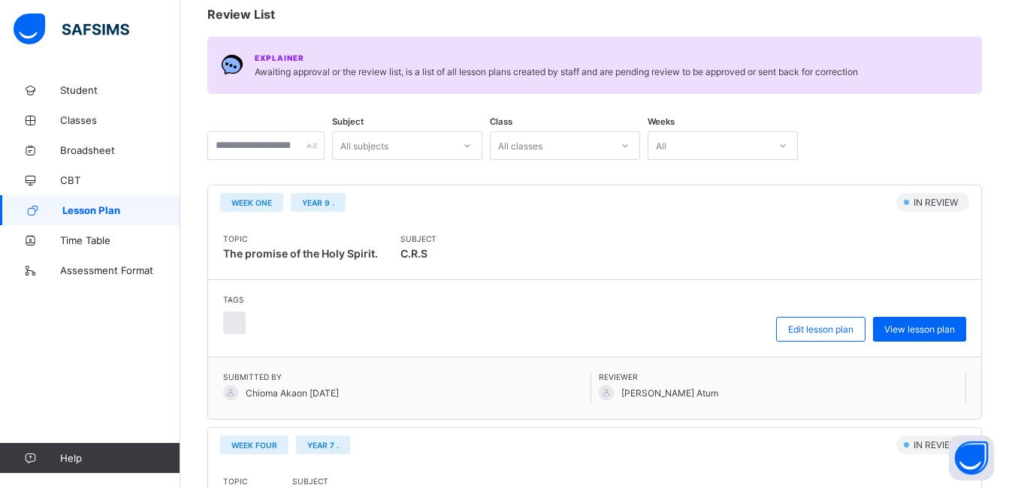
scroll to position [150, 0]
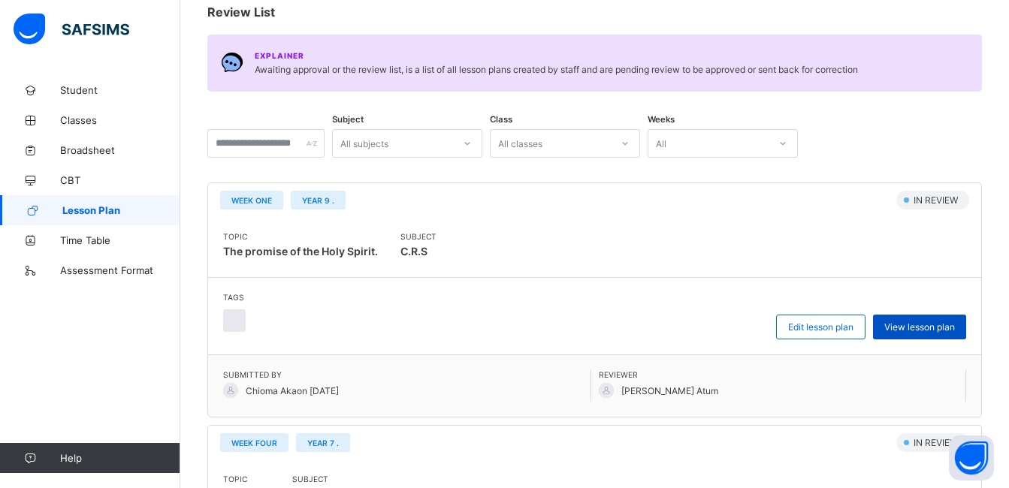
click at [914, 320] on div "View lesson plan" at bounding box center [919, 327] width 93 height 25
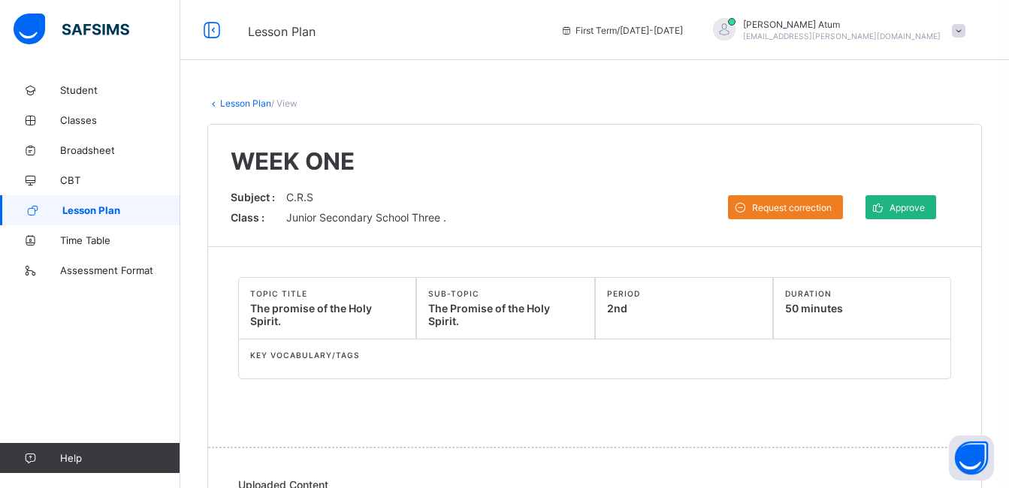
click at [919, 212] on span "Approve" at bounding box center [906, 207] width 35 height 11
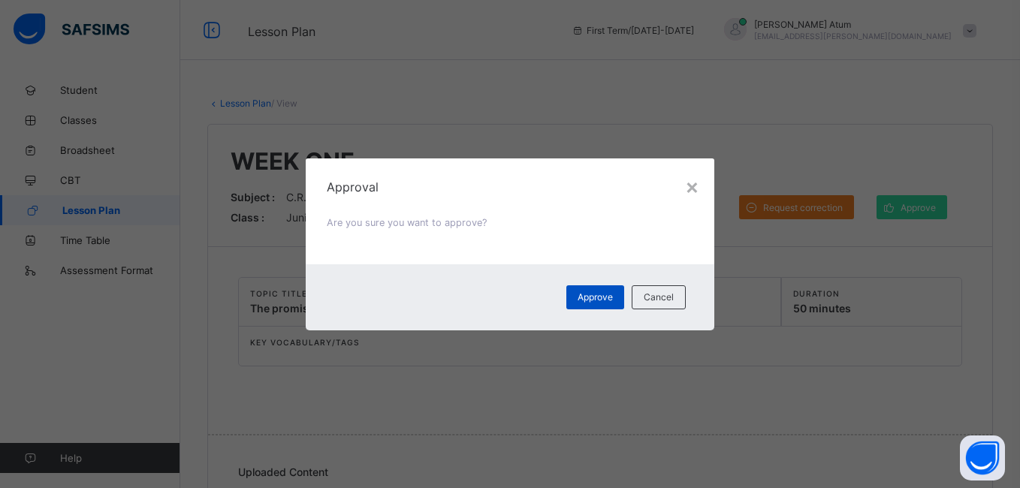
click at [590, 301] on span "Approve" at bounding box center [595, 296] width 35 height 11
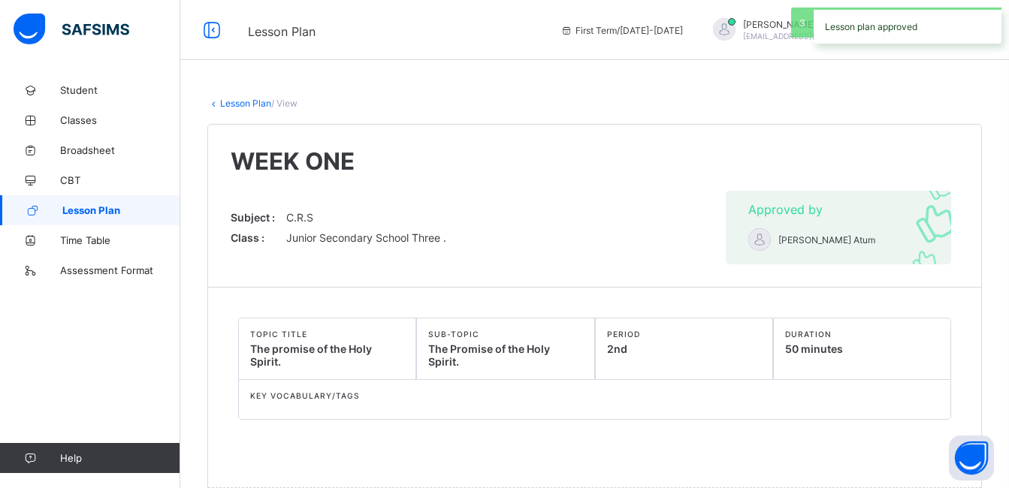
click at [102, 208] on span "Lesson Plan" at bounding box center [121, 210] width 118 height 12
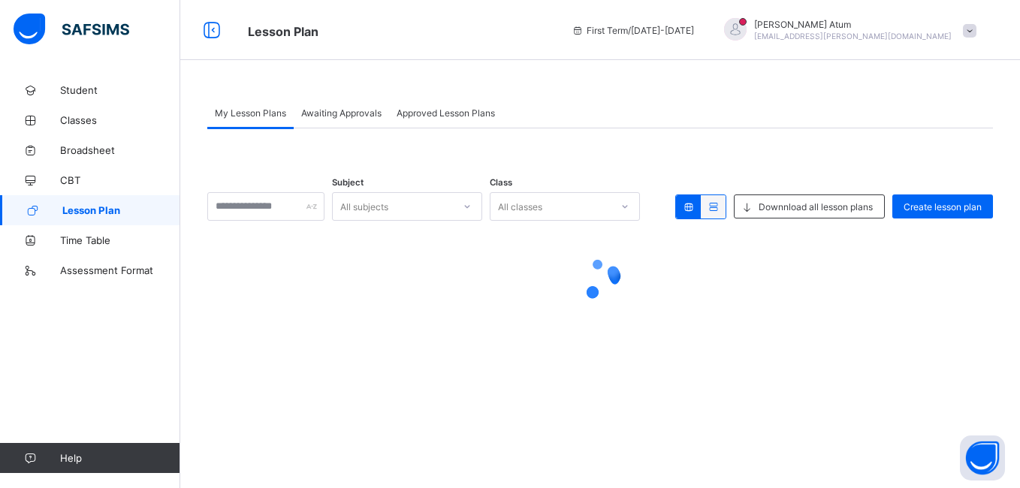
click at [362, 116] on span "Awaiting Approvals" at bounding box center [341, 112] width 80 height 11
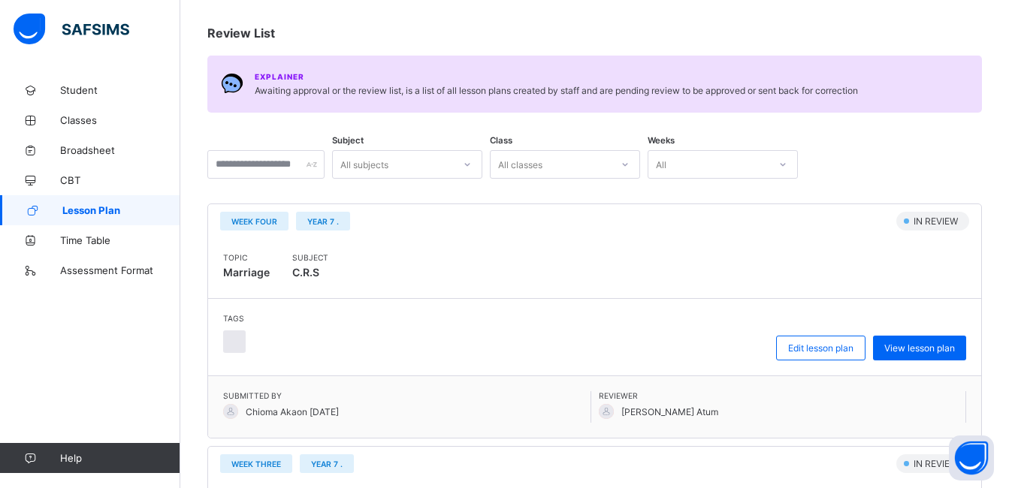
scroll to position [225, 0]
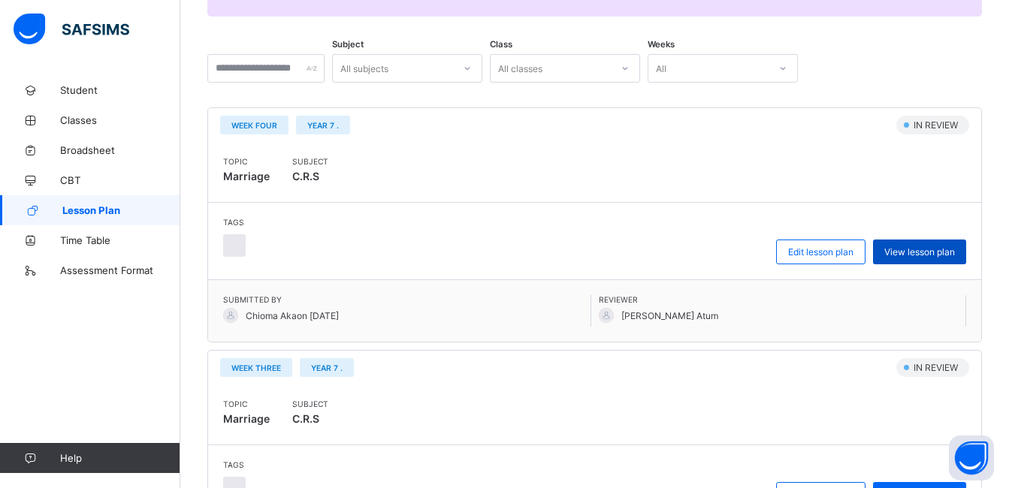
click at [952, 249] on span "View lesson plan" at bounding box center [919, 251] width 71 height 11
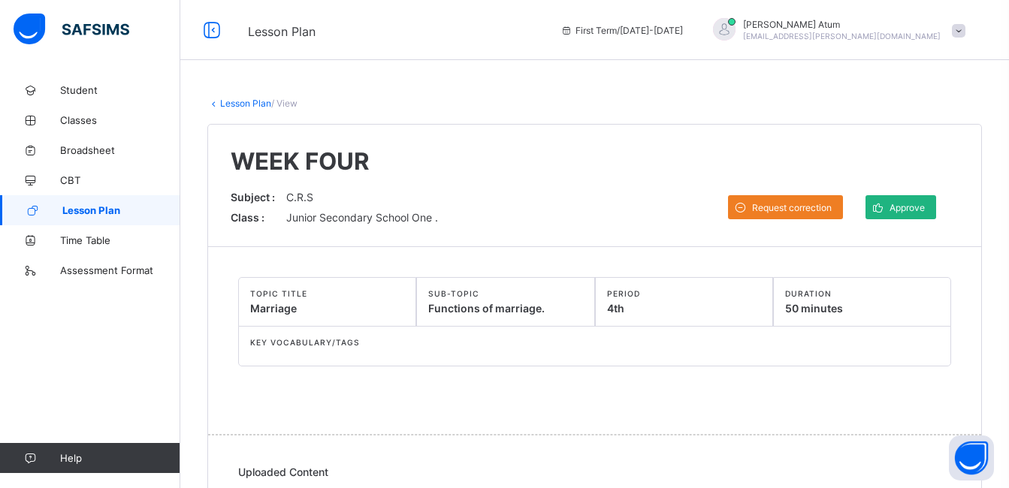
click at [913, 213] on span "Approve" at bounding box center [906, 207] width 35 height 11
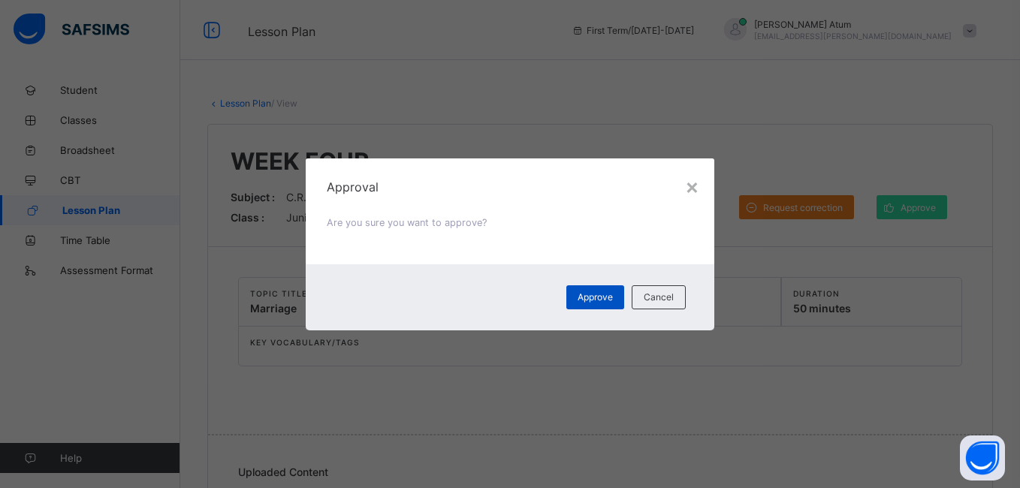
click at [610, 306] on div "Approve" at bounding box center [595, 297] width 58 height 24
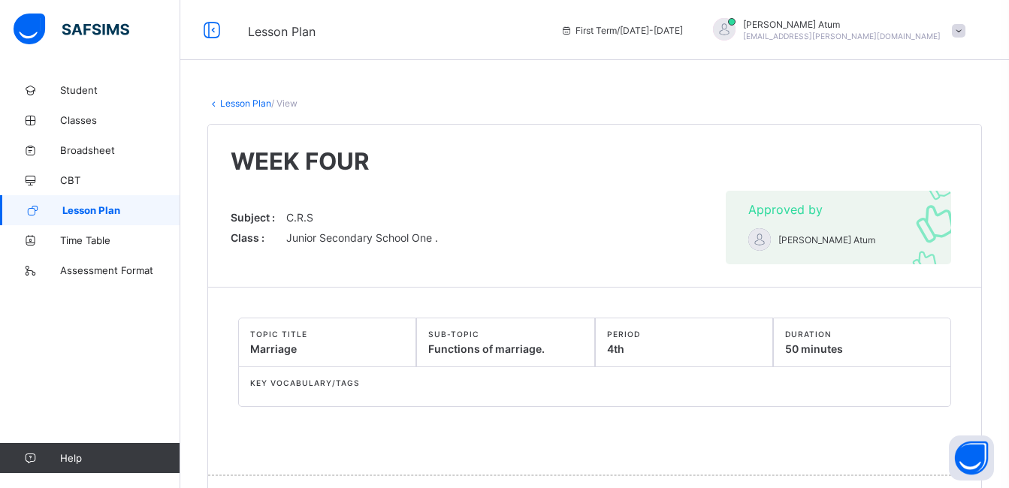
click at [108, 205] on span "Lesson Plan" at bounding box center [121, 210] width 118 height 12
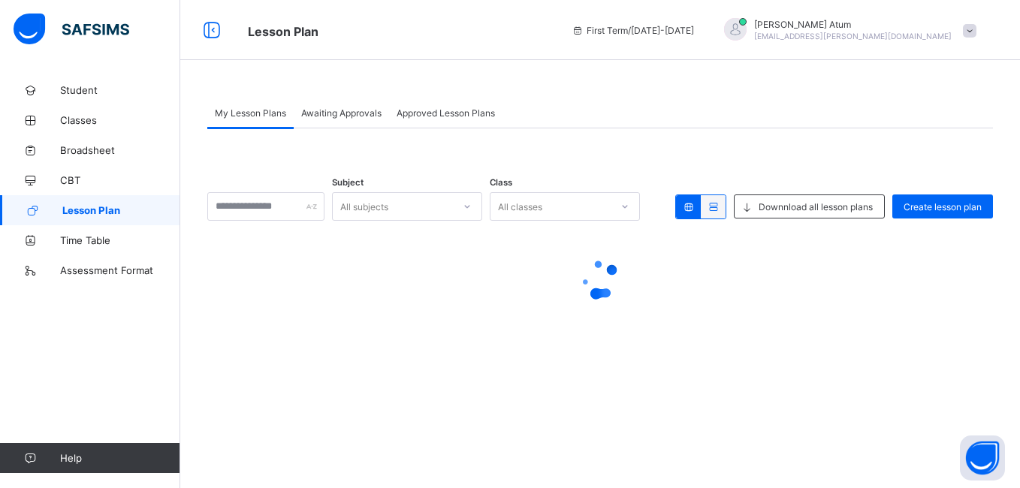
click at [356, 114] on span "Awaiting Approvals" at bounding box center [341, 112] width 80 height 11
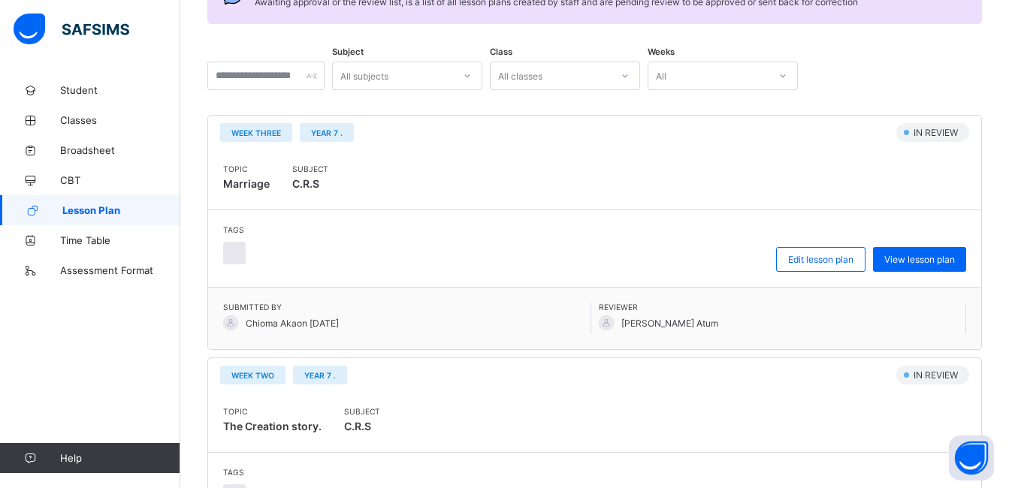
scroll to position [225, 0]
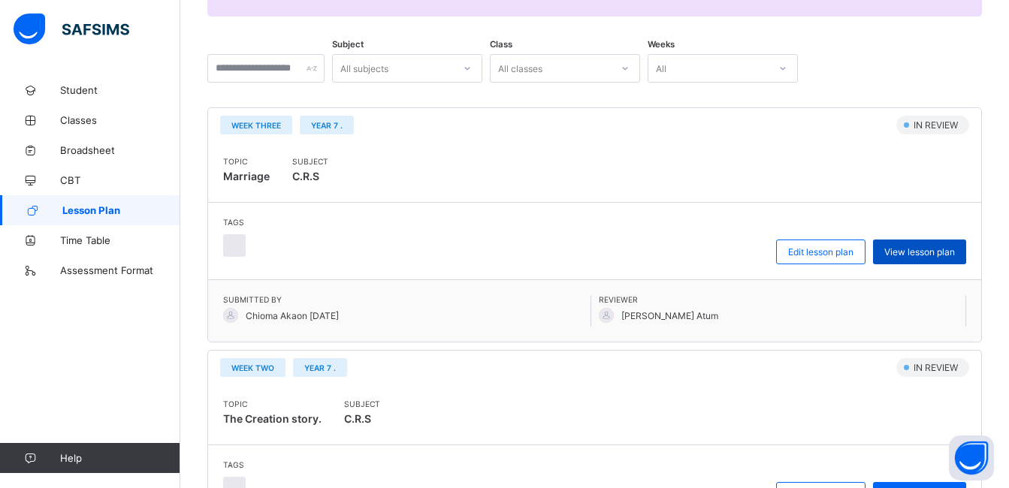
click at [931, 257] on span "View lesson plan" at bounding box center [919, 251] width 71 height 11
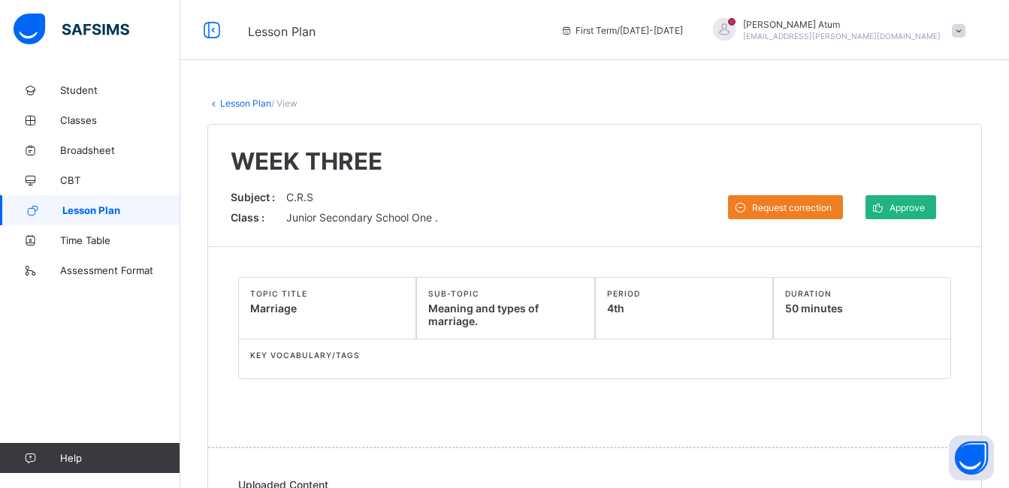
click at [889, 213] on span at bounding box center [877, 207] width 24 height 24
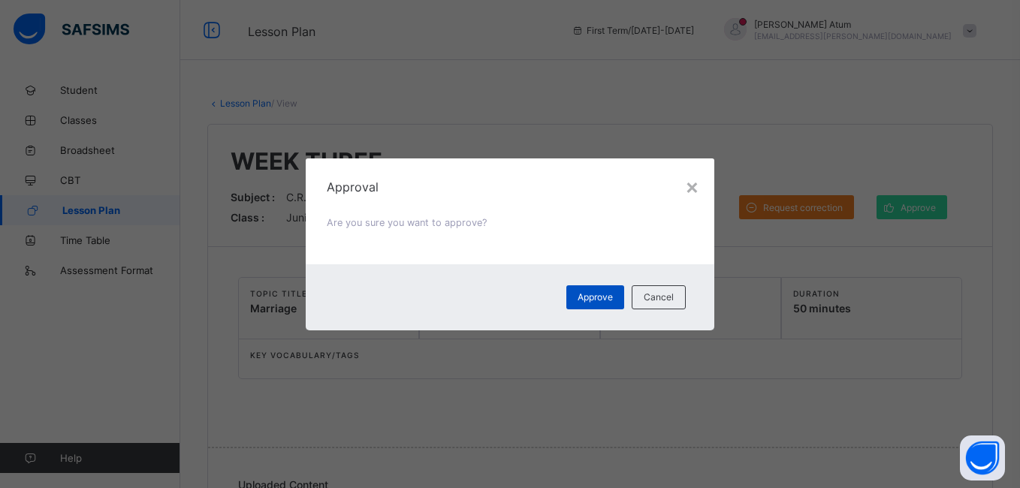
click at [605, 305] on div "Approve" at bounding box center [595, 297] width 58 height 24
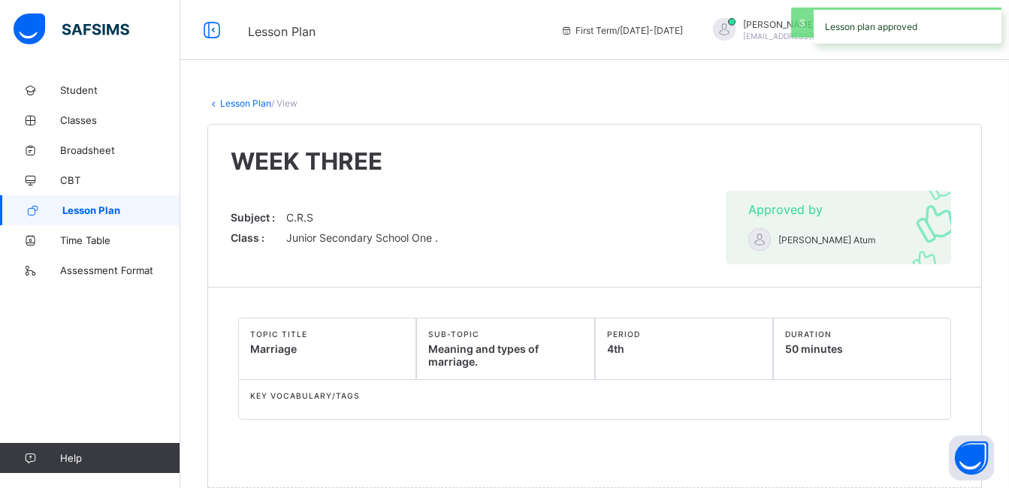
click at [114, 213] on span "Lesson Plan" at bounding box center [121, 210] width 118 height 12
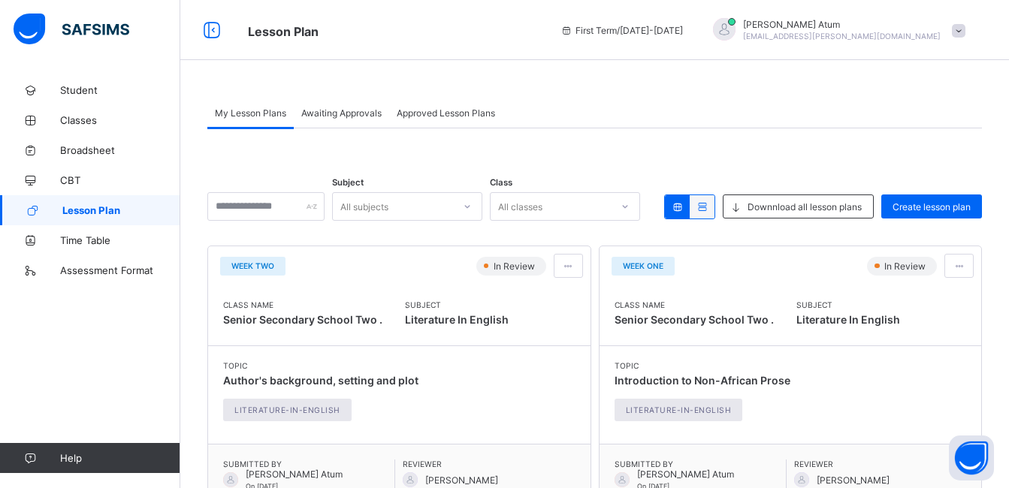
click at [360, 113] on span "Awaiting Approvals" at bounding box center [341, 112] width 80 height 11
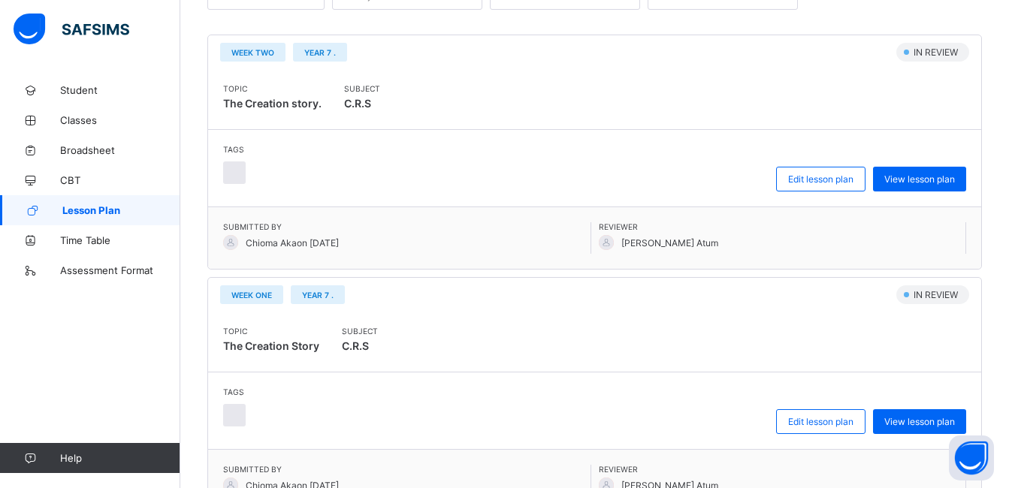
scroll to position [300, 0]
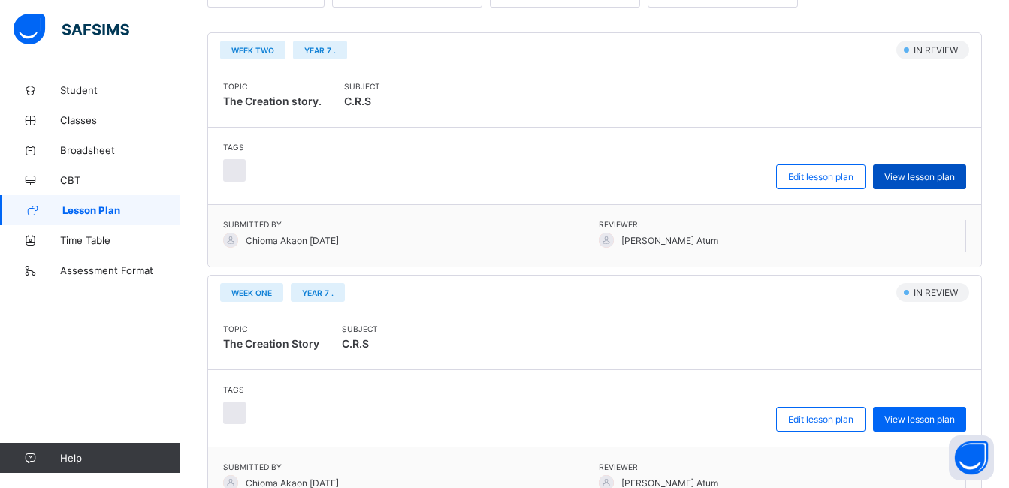
click at [929, 183] on div "View lesson plan" at bounding box center [919, 177] width 93 height 25
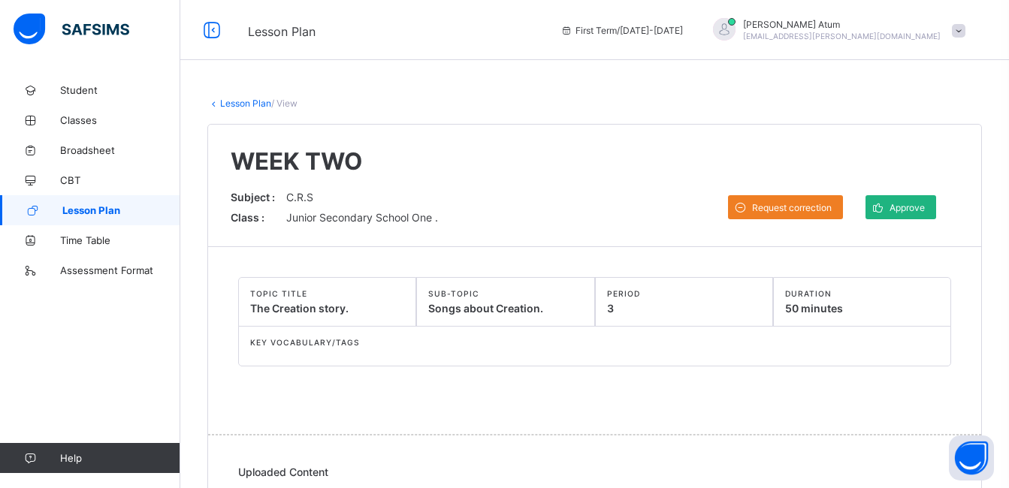
click at [918, 198] on div "Approve" at bounding box center [900, 207] width 71 height 24
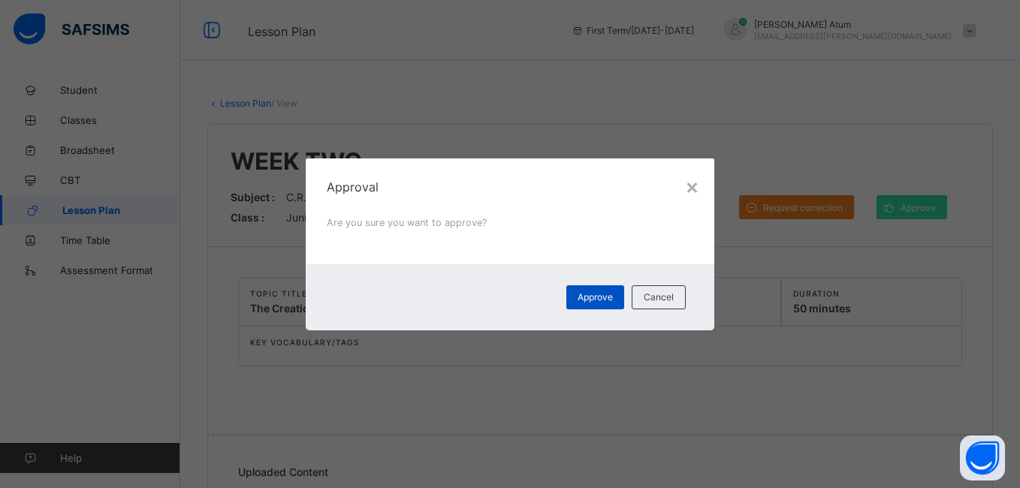
click at [578, 291] on span "Approve" at bounding box center [595, 296] width 35 height 11
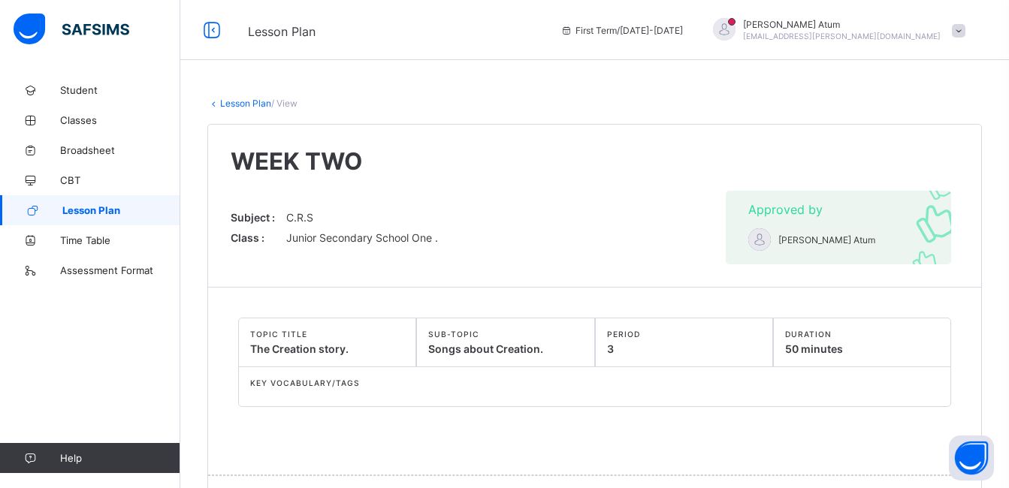
click at [112, 205] on span "Lesson Plan" at bounding box center [121, 210] width 118 height 12
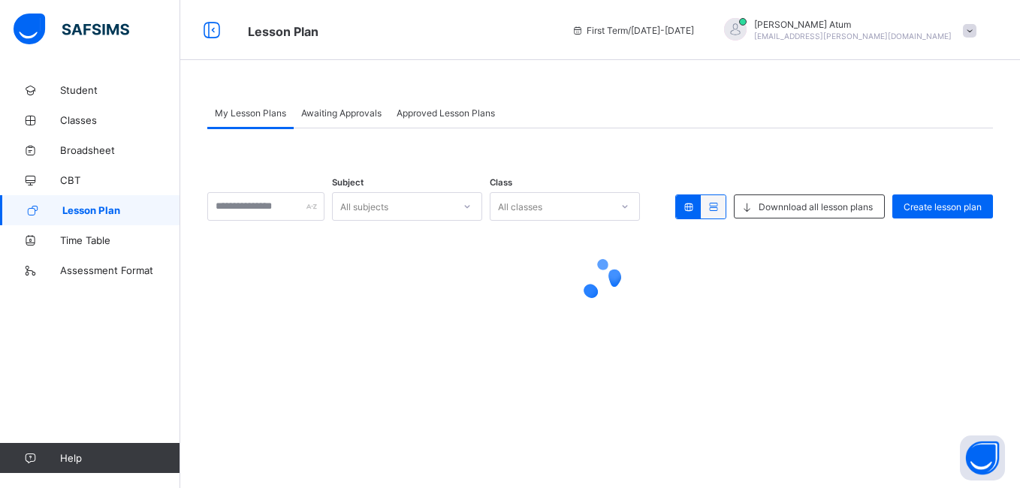
click at [342, 117] on span "Awaiting Approvals" at bounding box center [341, 112] width 80 height 11
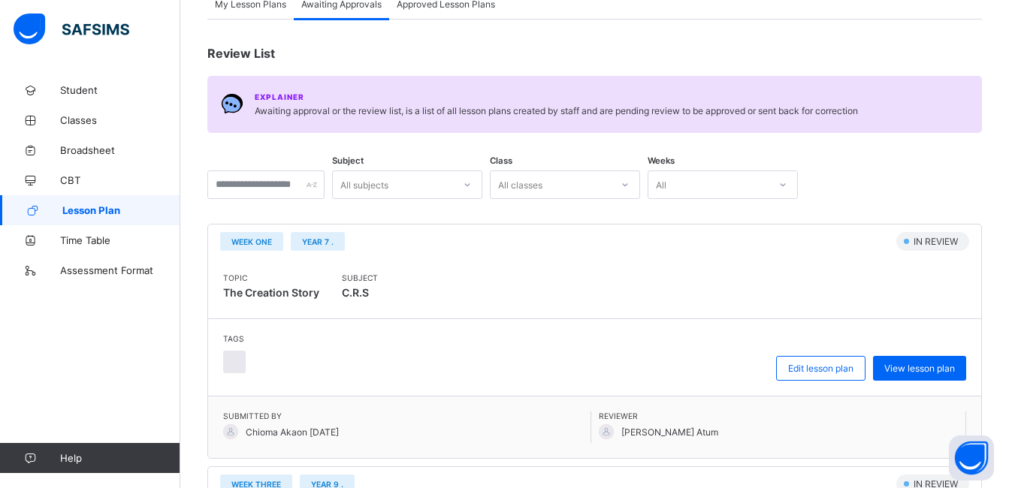
scroll to position [150, 0]
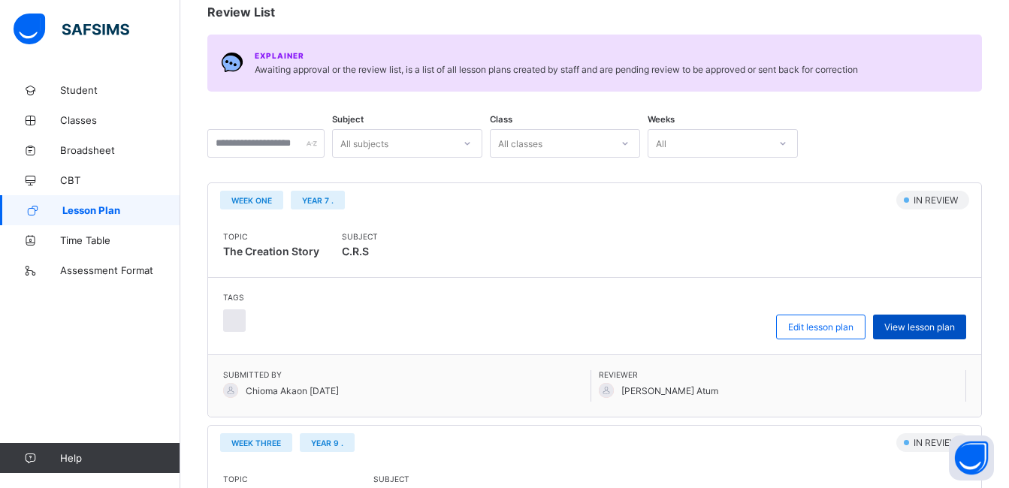
click at [931, 318] on div "View lesson plan" at bounding box center [919, 327] width 93 height 25
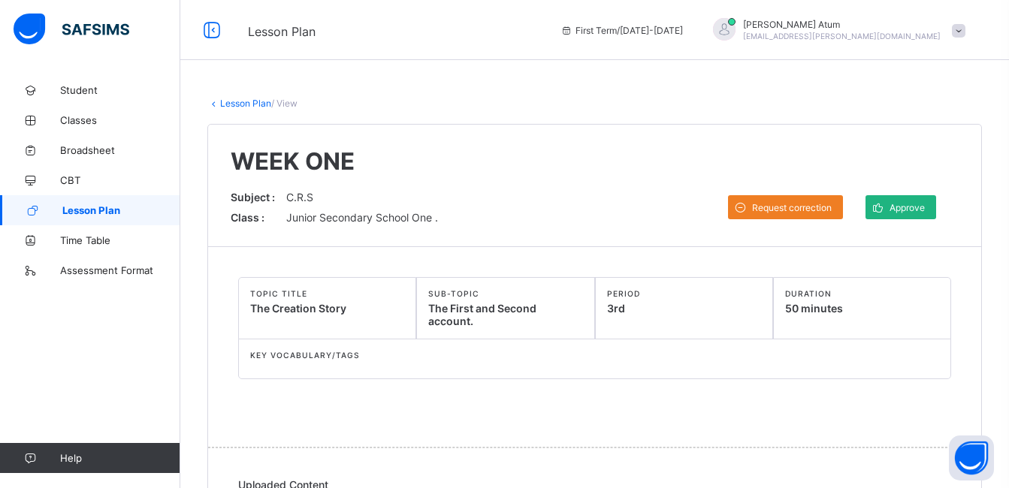
click at [908, 207] on span "Approve" at bounding box center [906, 207] width 35 height 11
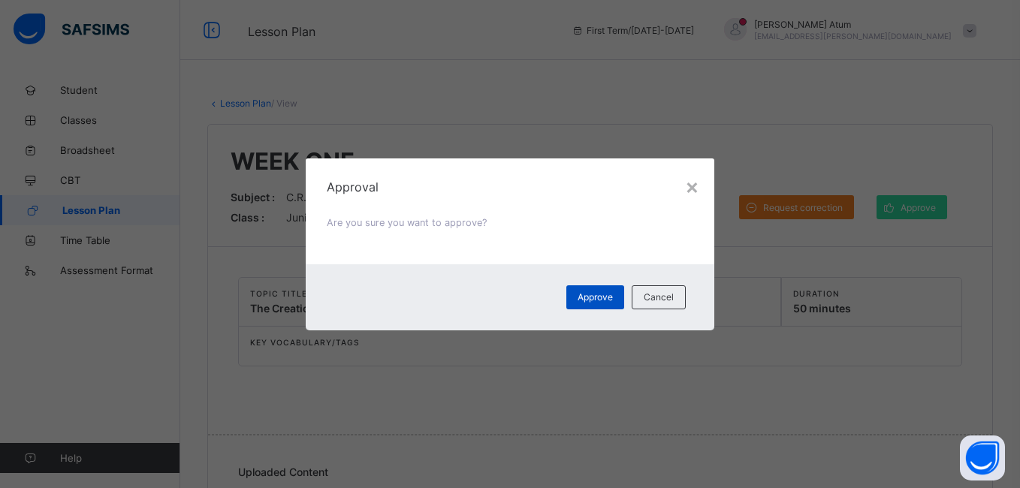
click at [600, 304] on div "Approve" at bounding box center [595, 297] width 58 height 24
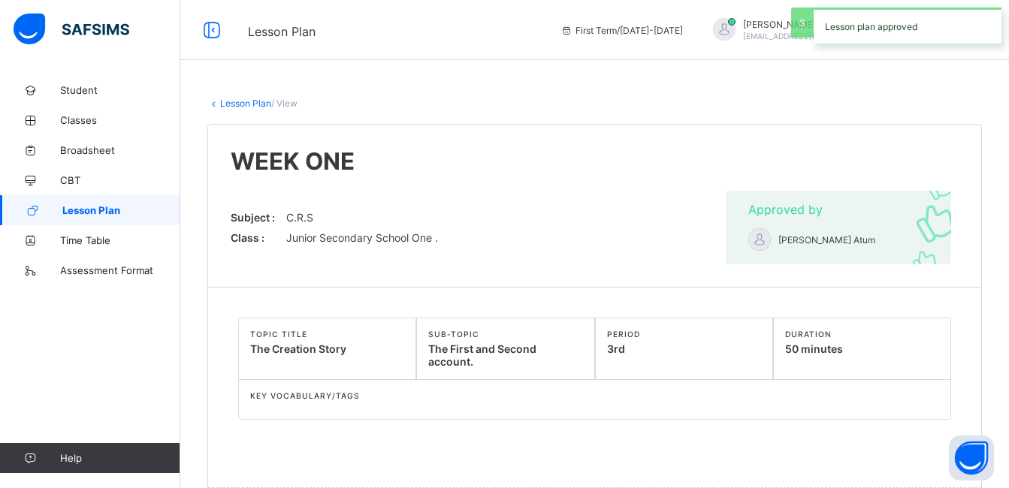
click at [83, 207] on span "Lesson Plan" at bounding box center [121, 210] width 118 height 12
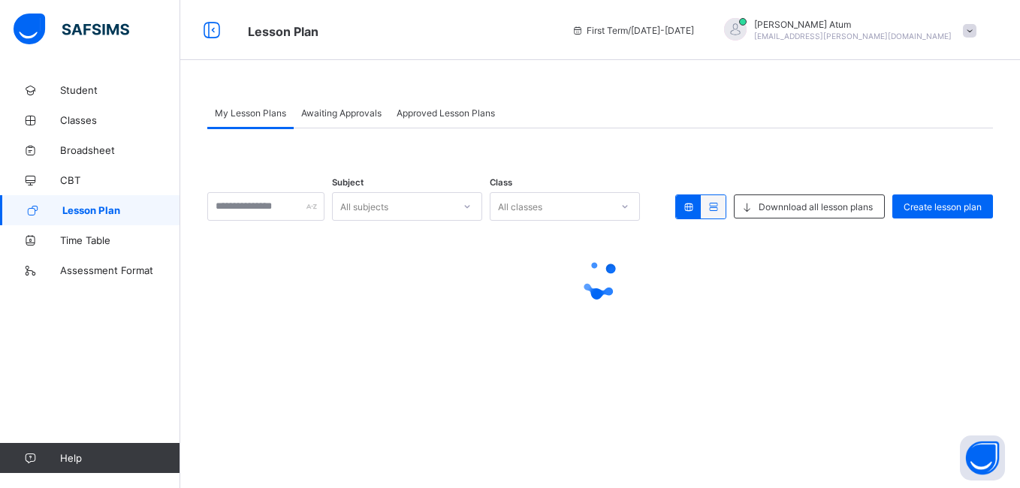
click at [355, 114] on span "Awaiting Approvals" at bounding box center [341, 112] width 80 height 11
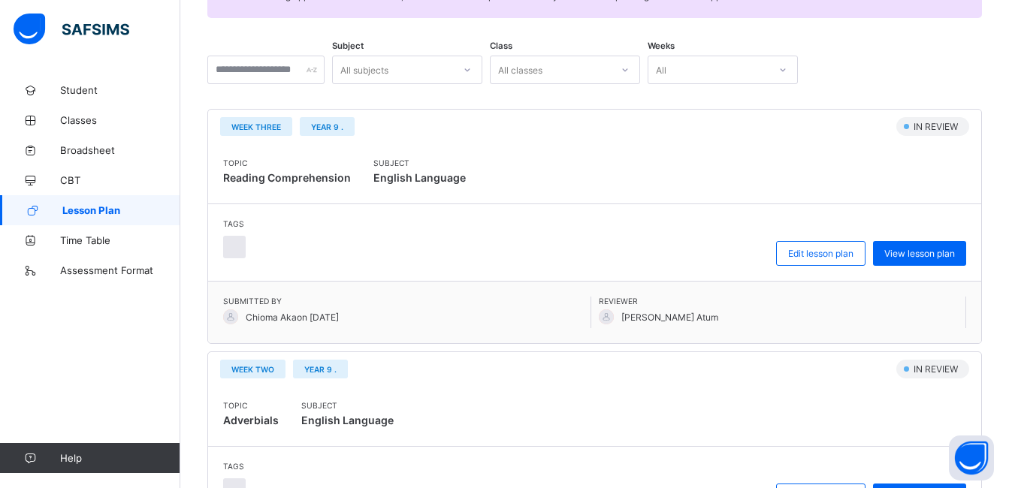
scroll to position [225, 0]
click at [925, 246] on span "View lesson plan" at bounding box center [919, 251] width 71 height 11
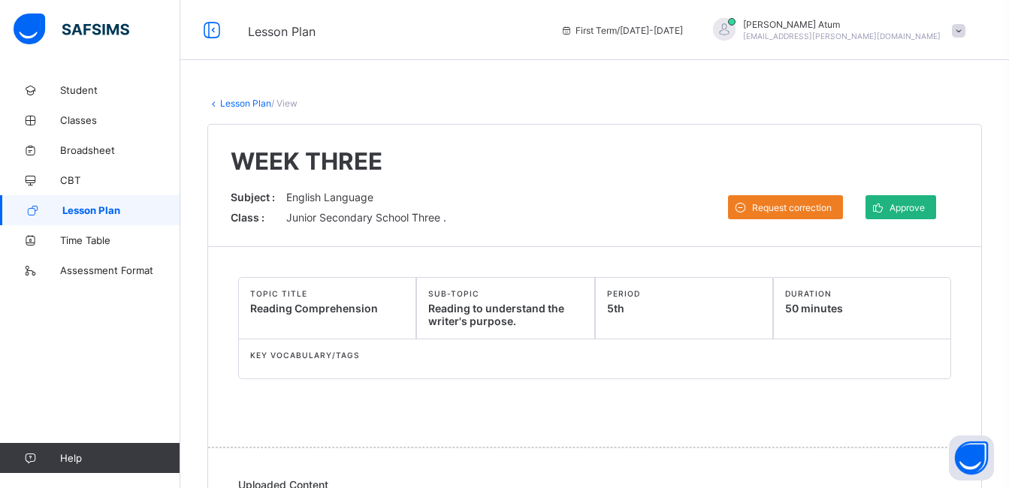
click at [907, 211] on span "Approve" at bounding box center [906, 207] width 35 height 11
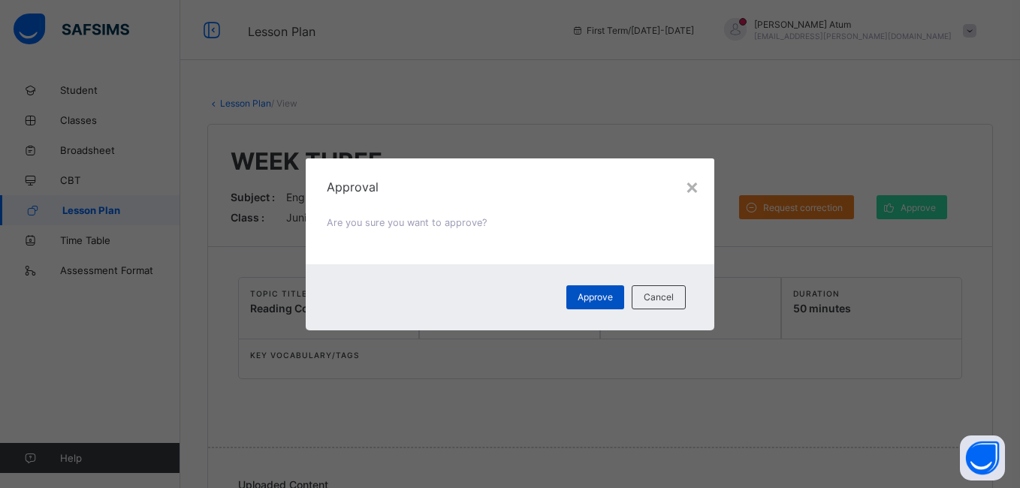
click at [578, 303] on div "Approve" at bounding box center [595, 297] width 58 height 24
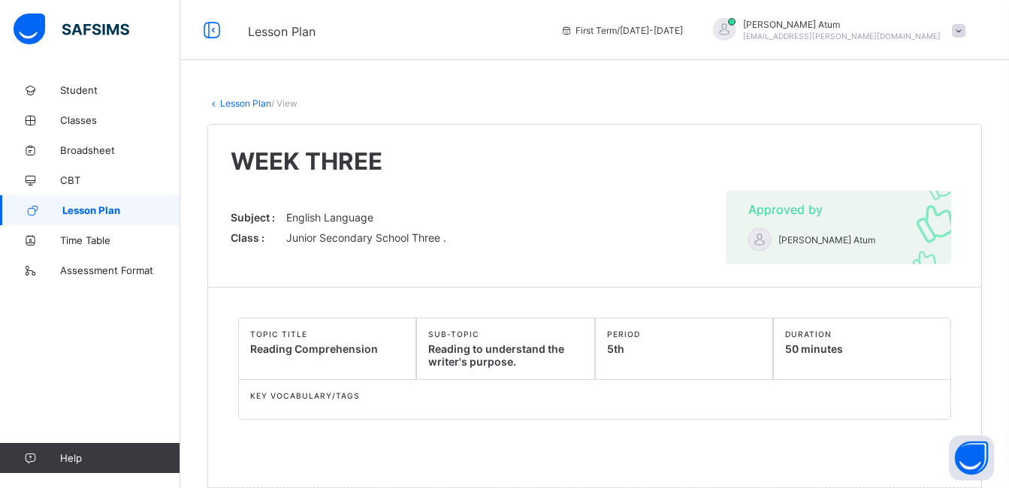
click at [123, 213] on span "Lesson Plan" at bounding box center [121, 210] width 118 height 12
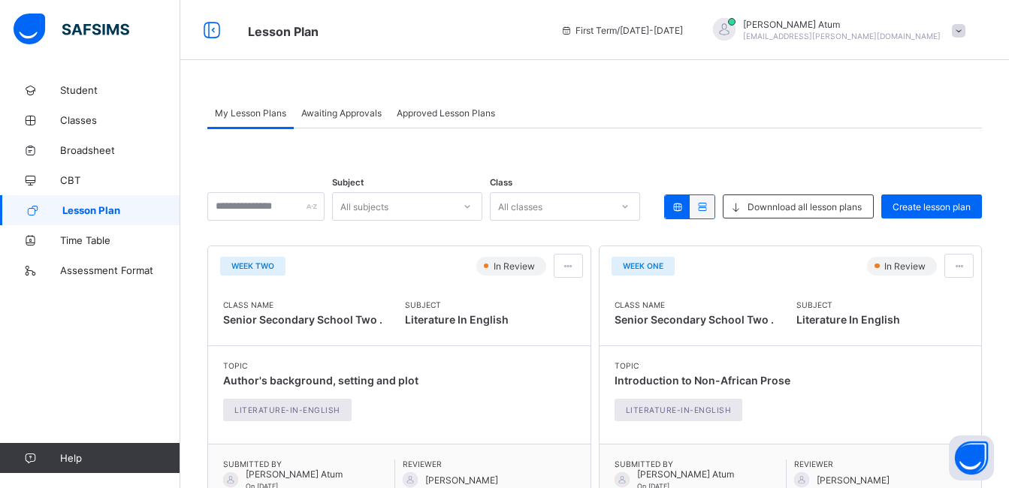
click at [355, 111] on span "Awaiting Approvals" at bounding box center [341, 112] width 80 height 11
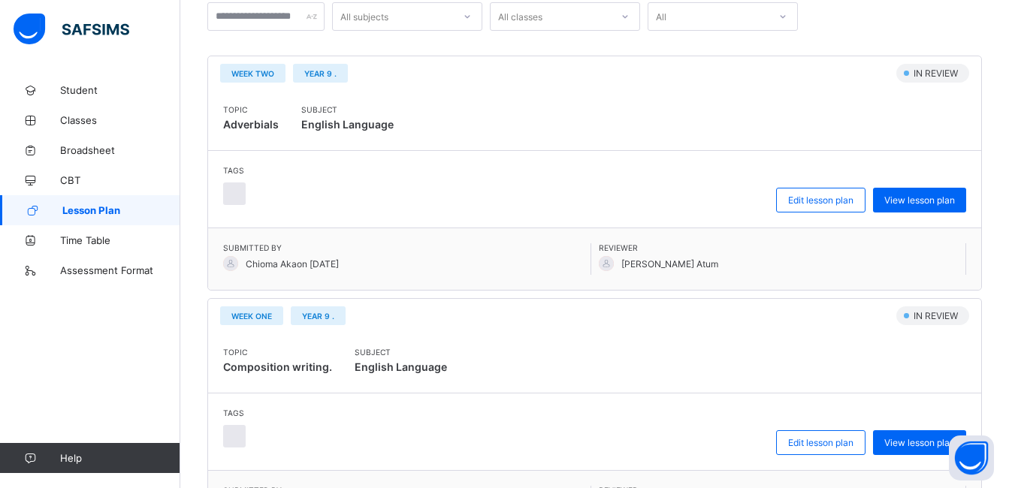
scroll to position [251, 0]
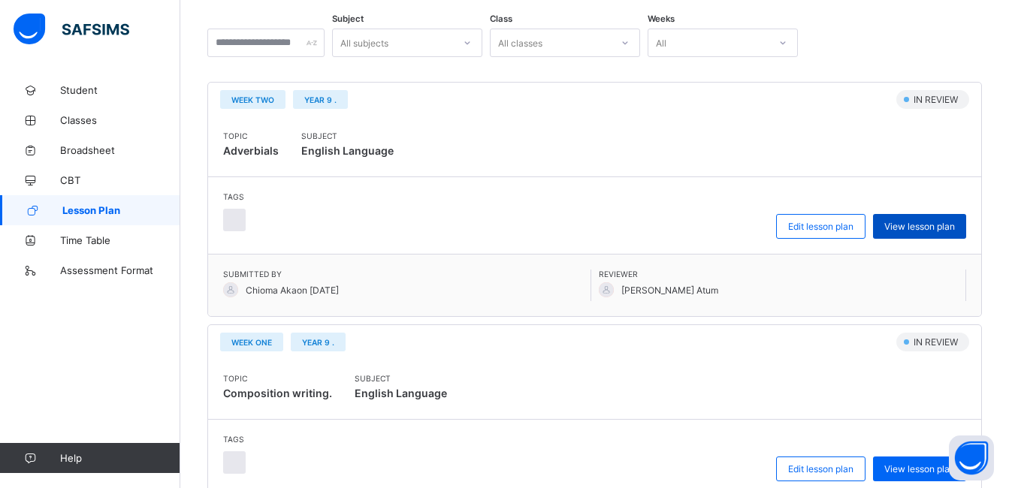
click at [926, 228] on span "View lesson plan" at bounding box center [919, 226] width 71 height 11
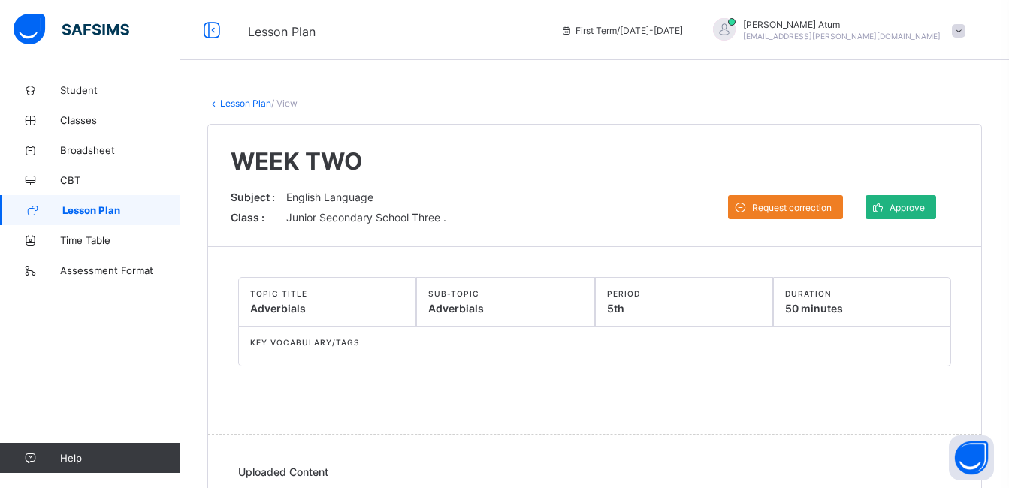
click at [924, 213] on div "Approve" at bounding box center [900, 207] width 71 height 24
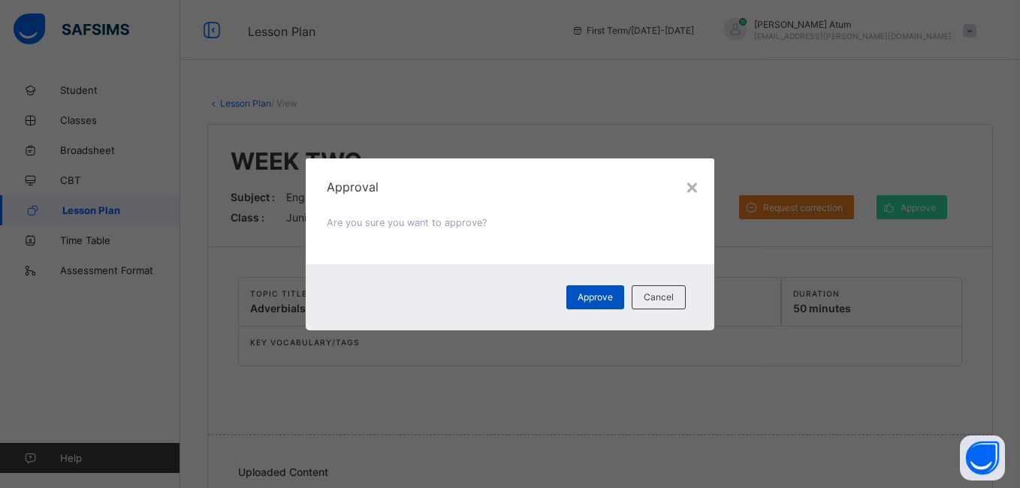
click at [577, 300] on div "Approve" at bounding box center [595, 297] width 58 height 24
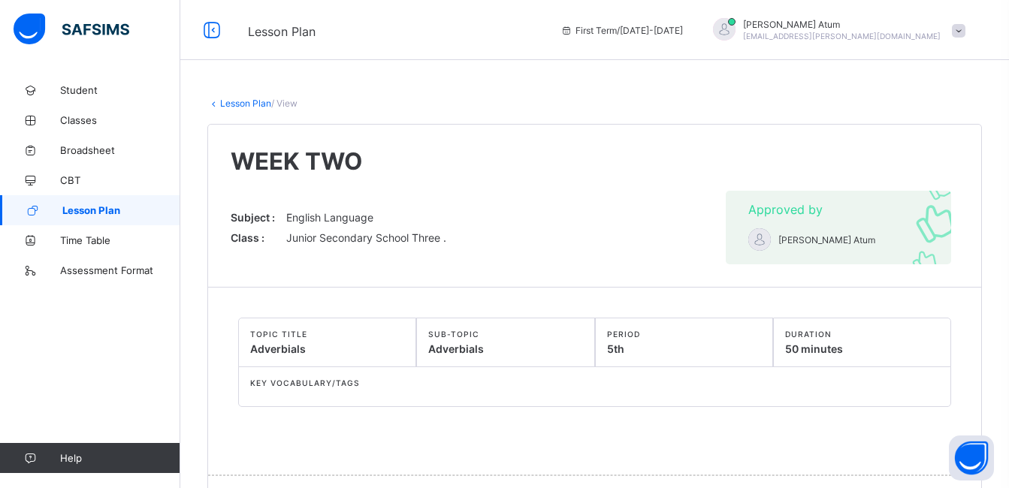
click at [115, 209] on span "Lesson Plan" at bounding box center [121, 210] width 118 height 12
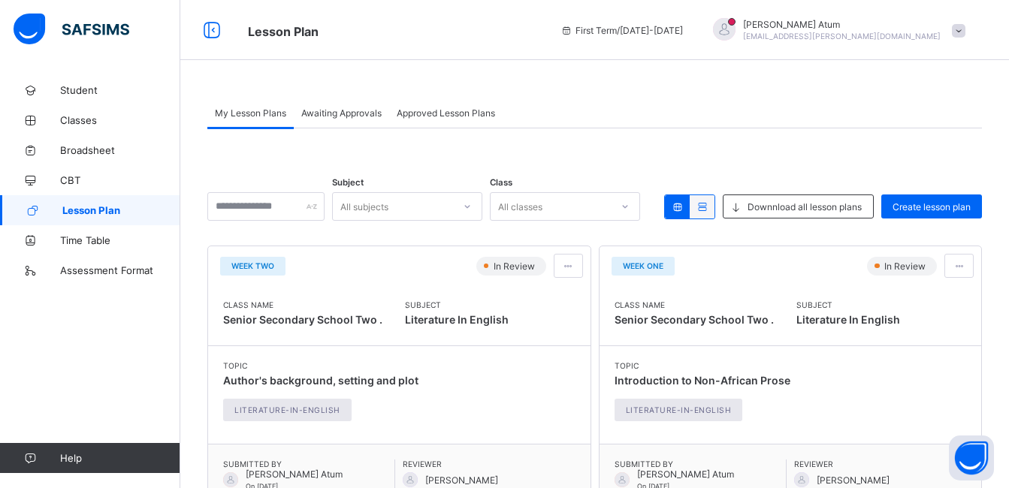
click at [360, 116] on span "Awaiting Approvals" at bounding box center [341, 112] width 80 height 11
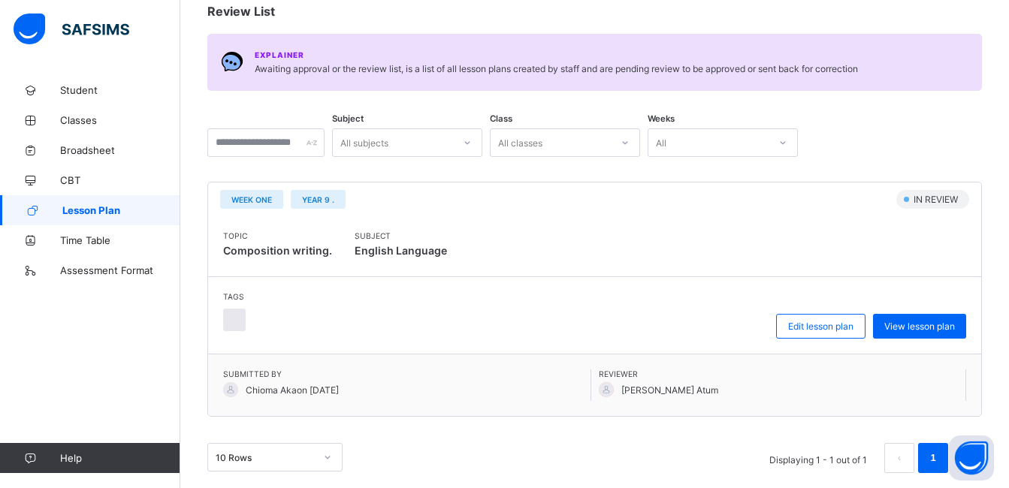
scroll to position [158, 0]
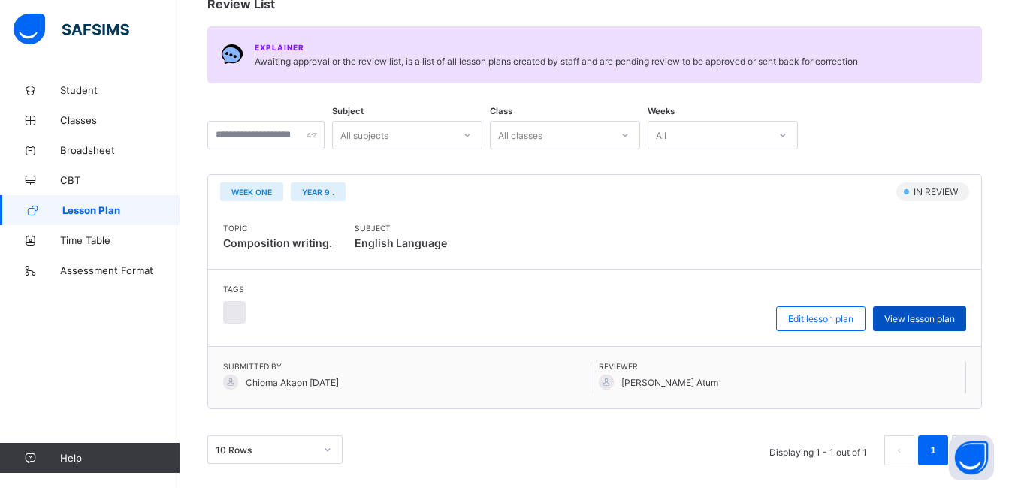
click at [943, 313] on span "View lesson plan" at bounding box center [919, 318] width 71 height 11
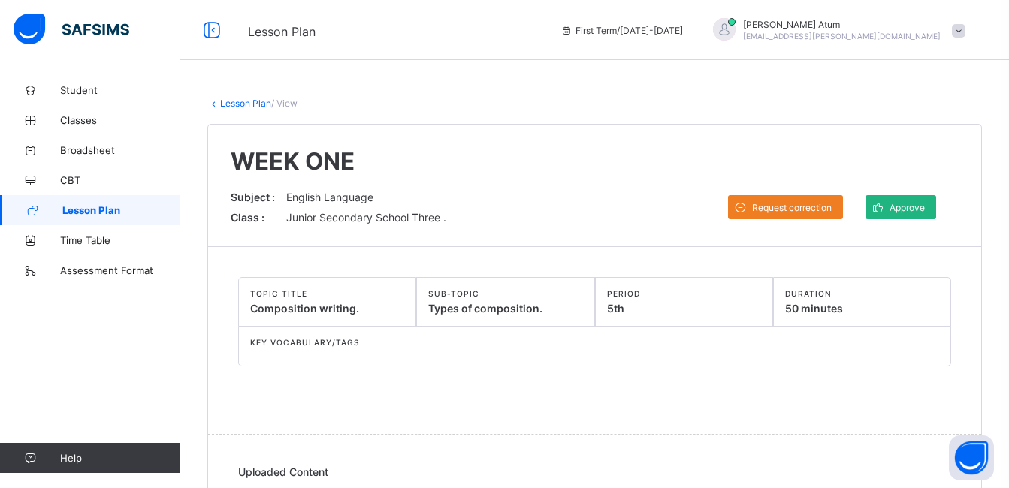
click at [886, 204] on icon at bounding box center [878, 208] width 16 height 14
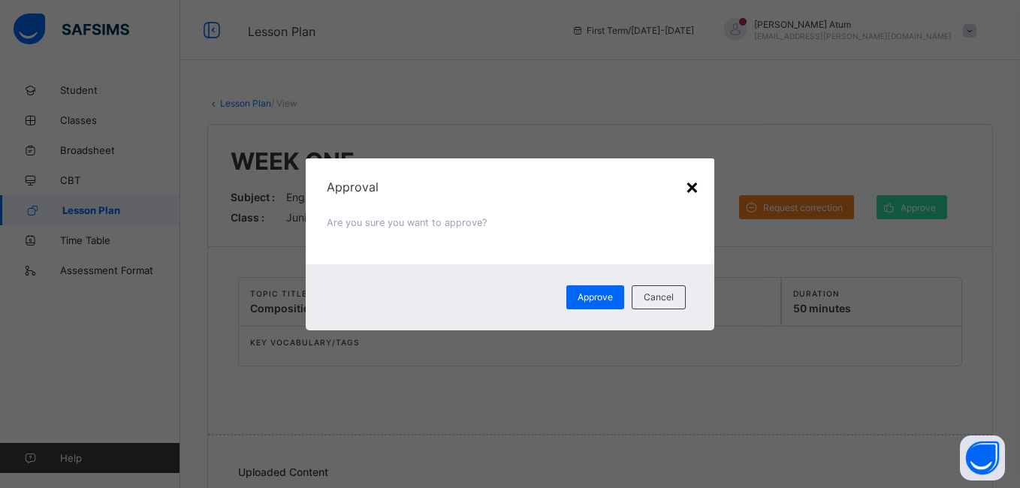
click at [690, 183] on div "×" at bounding box center [692, 187] width 14 height 26
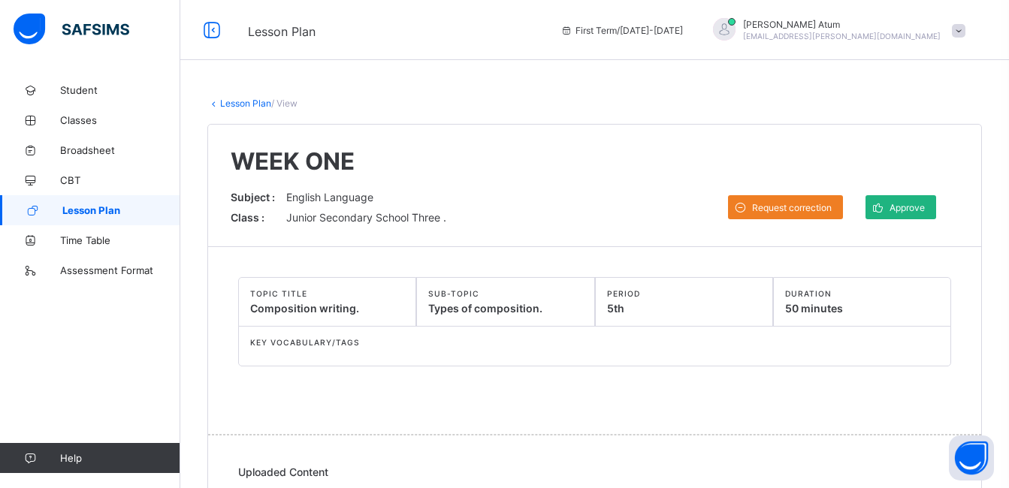
click at [905, 209] on span "Approve" at bounding box center [906, 207] width 35 height 11
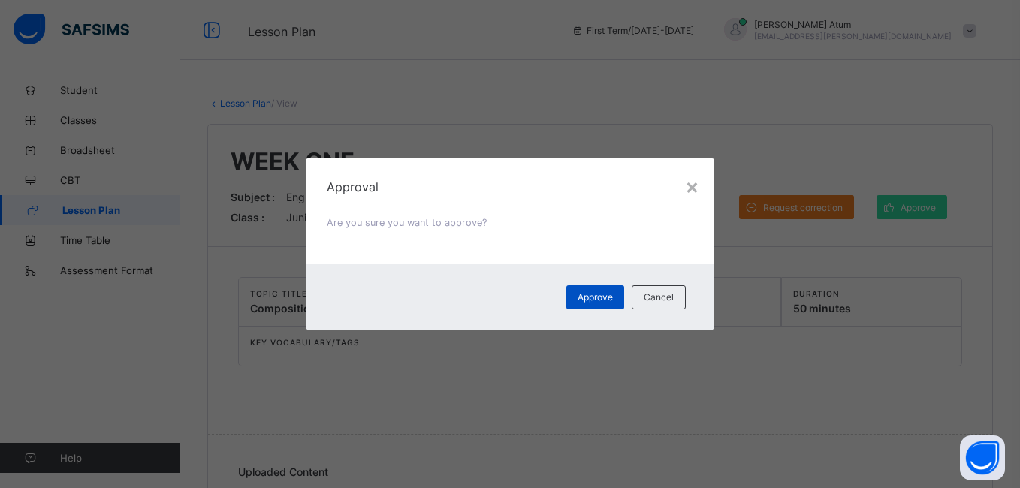
click at [593, 300] on span "Approve" at bounding box center [595, 296] width 35 height 11
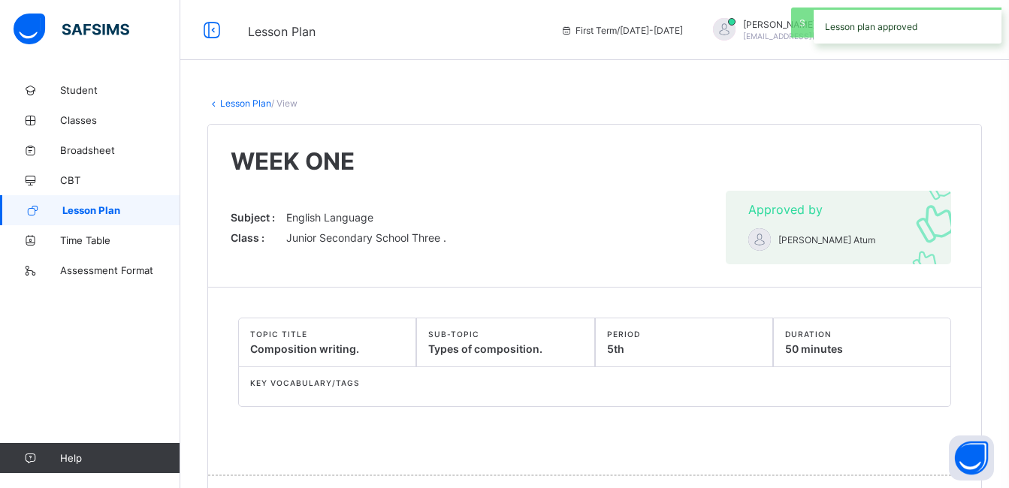
click at [110, 210] on span "Lesson Plan" at bounding box center [121, 210] width 118 height 12
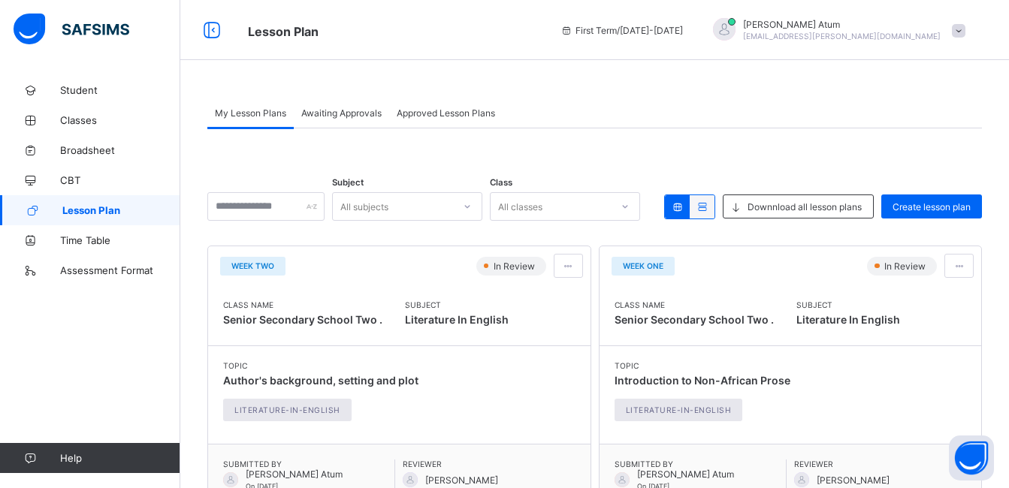
click at [340, 113] on span "Awaiting Approvals" at bounding box center [341, 112] width 80 height 11
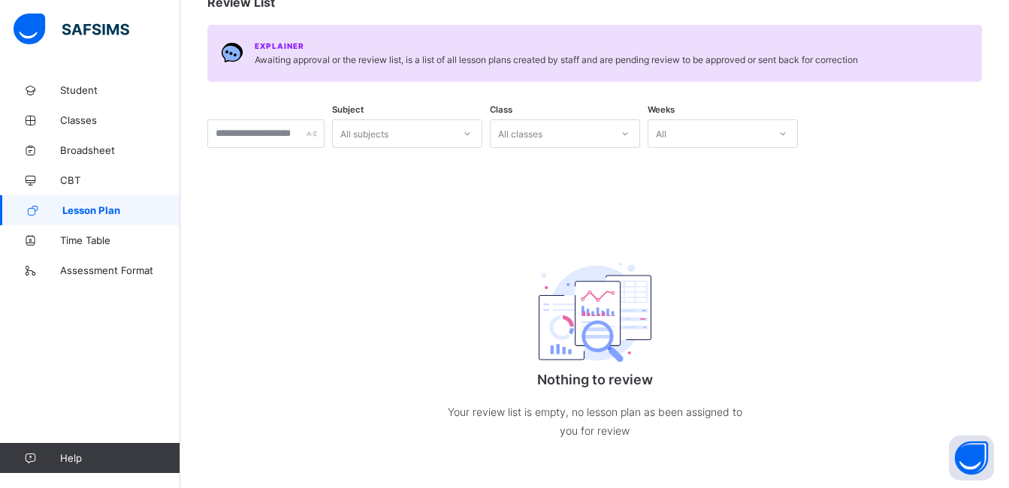
scroll to position [165, 0]
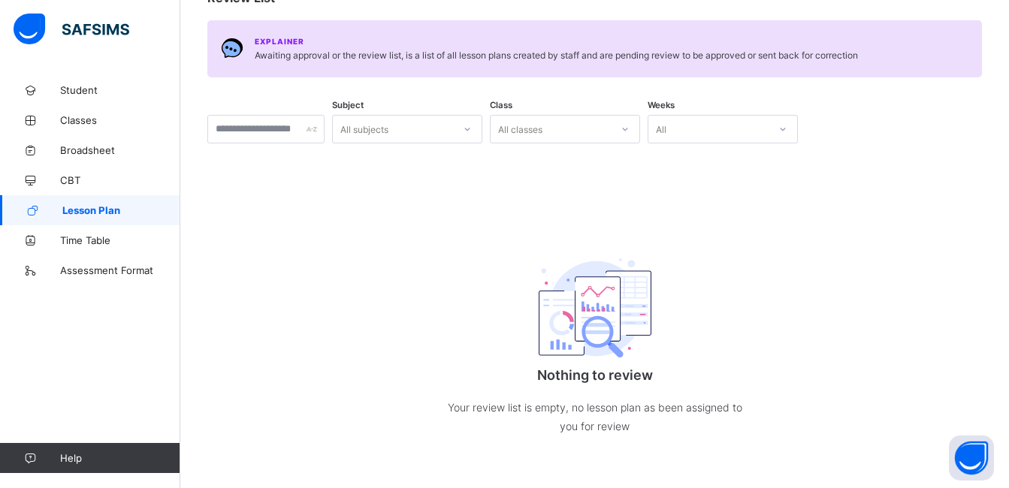
click at [104, 202] on link "Lesson Plan" at bounding box center [90, 210] width 180 height 30
click at [104, 207] on span "Lesson Plan" at bounding box center [121, 210] width 118 height 12
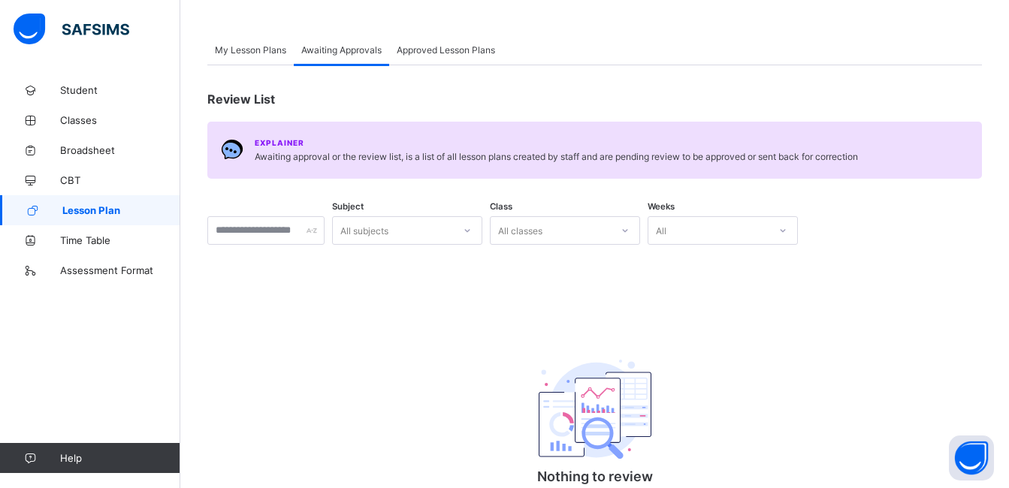
scroll to position [0, 0]
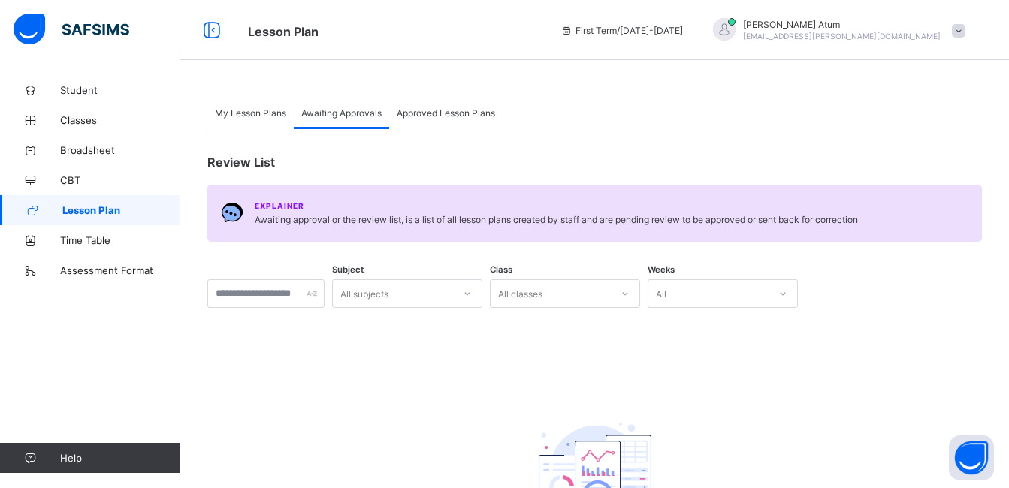
click at [445, 116] on span "Approved Lesson Plans" at bounding box center [446, 112] width 98 height 11
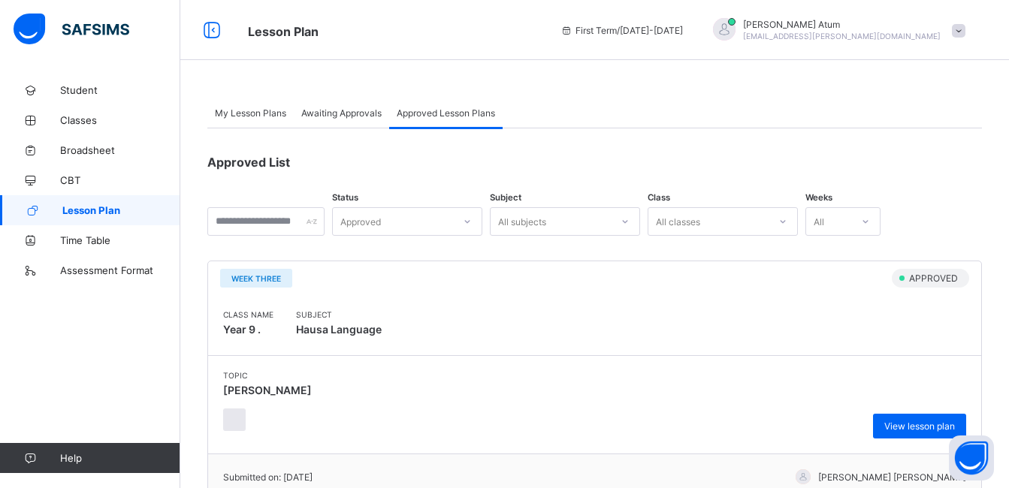
click at [454, 113] on span "Approved Lesson Plans" at bounding box center [446, 112] width 98 height 11
click at [264, 114] on span "My Lesson Plans" at bounding box center [250, 112] width 71 height 11
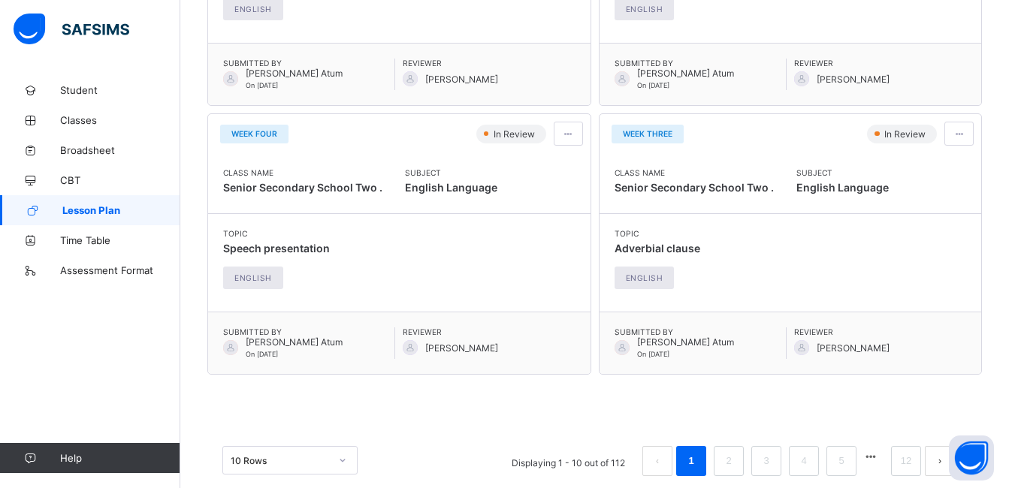
scroll to position [1233, 0]
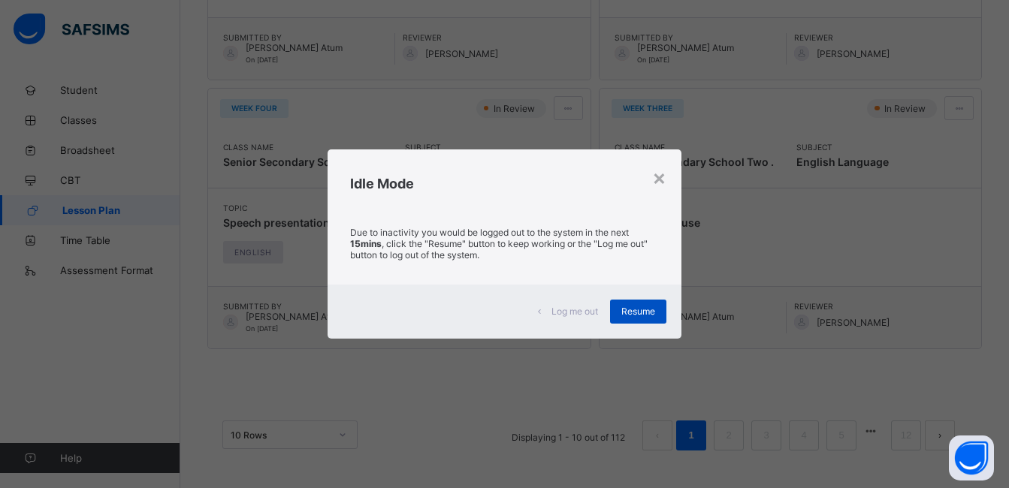
click at [617, 313] on div "Resume" at bounding box center [638, 312] width 56 height 24
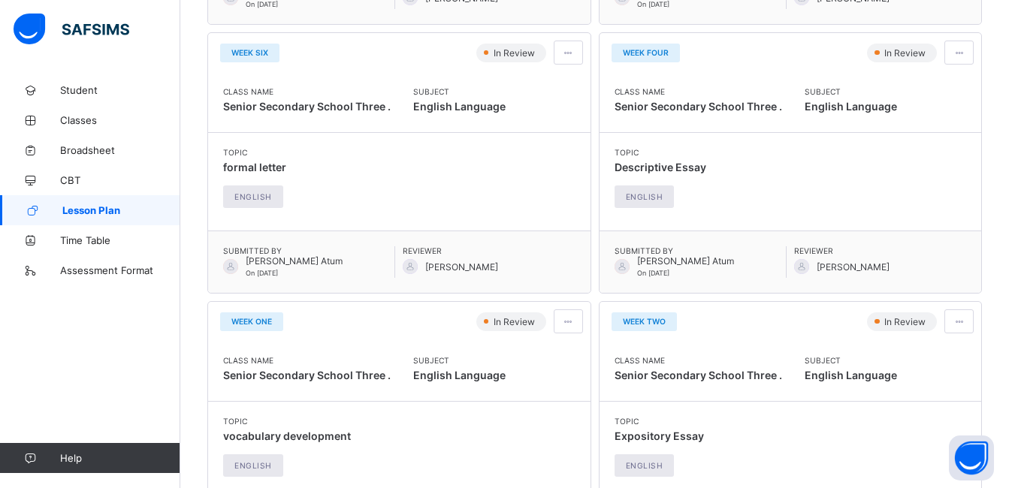
scroll to position [0, 0]
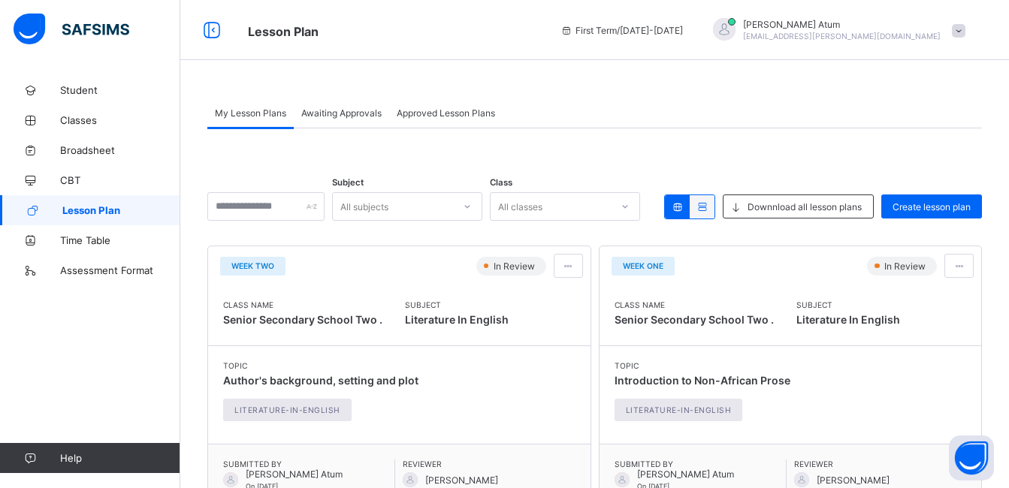
click at [337, 116] on span "Awaiting Approvals" at bounding box center [341, 112] width 80 height 11
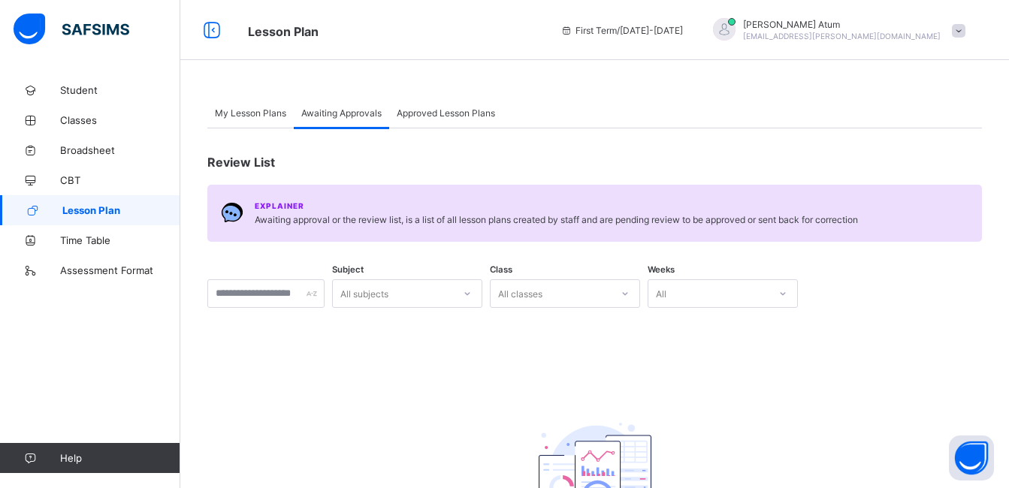
click at [965, 32] on span at bounding box center [959, 31] width 14 height 14
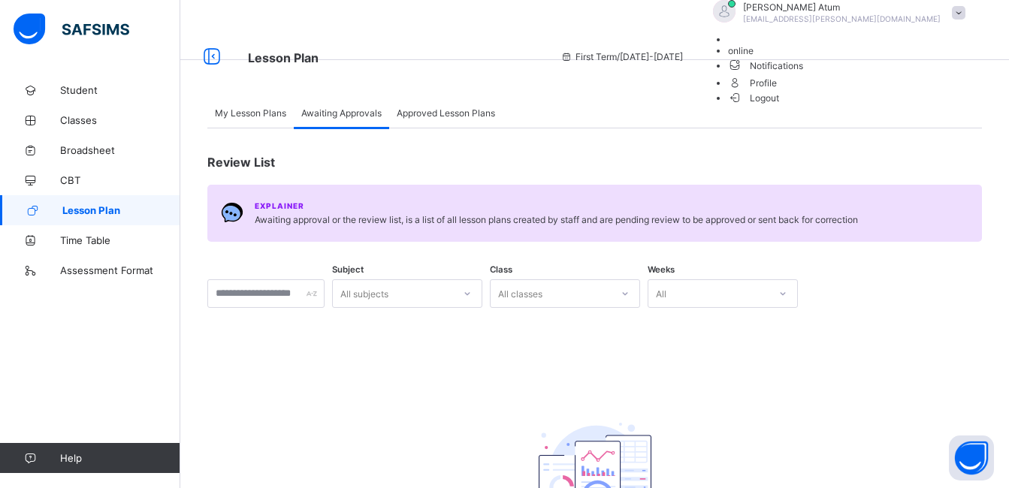
click at [780, 106] on span "Logout" at bounding box center [754, 98] width 52 height 16
